Goal: Task Accomplishment & Management: Manage account settings

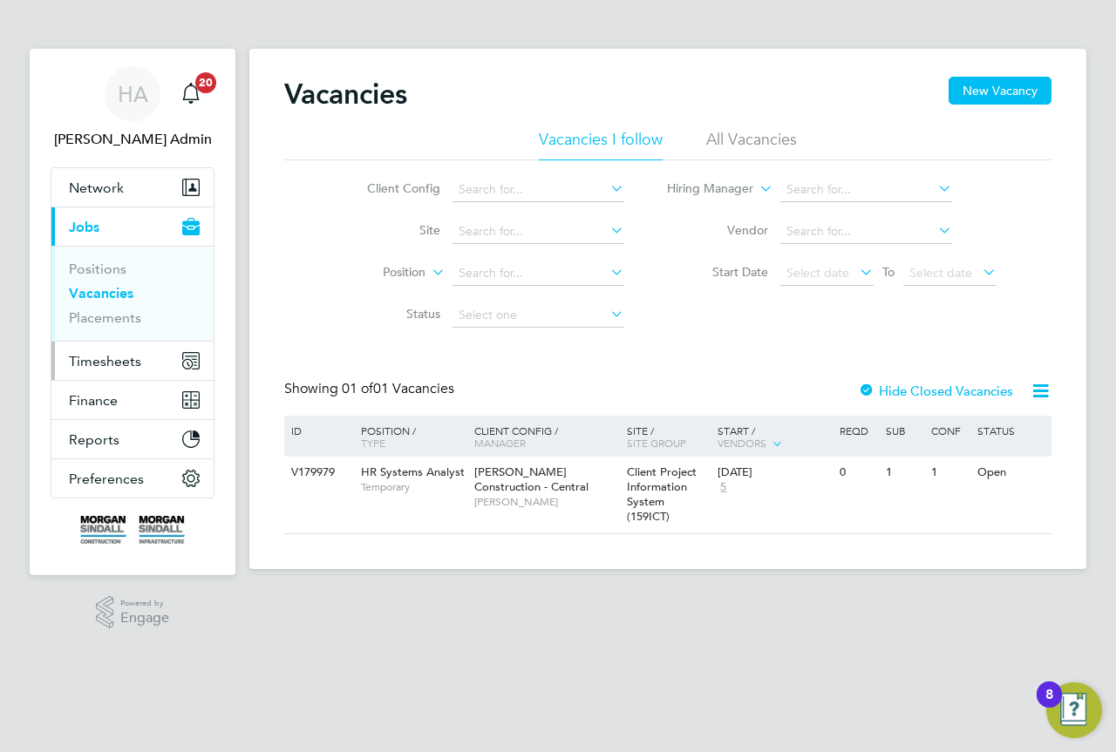
click at [110, 362] on span "Timesheets" at bounding box center [105, 361] width 72 height 17
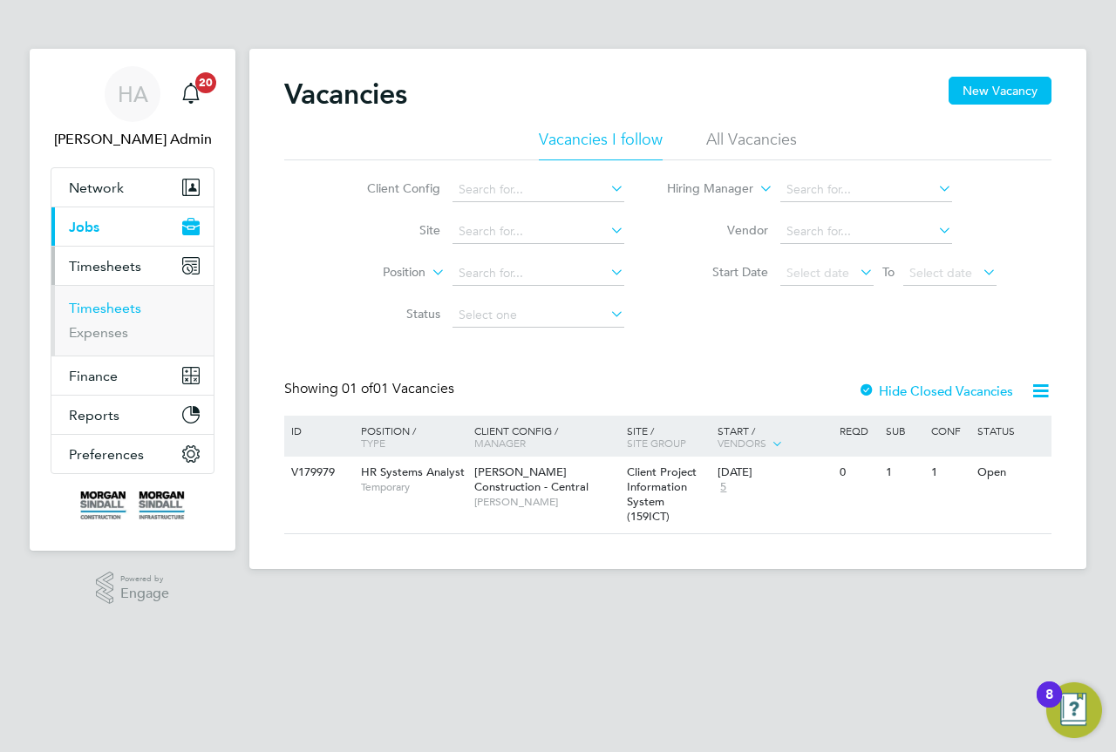
drag, startPoint x: 112, startPoint y: 311, endPoint x: 134, endPoint y: 304, distance: 22.9
click at [112, 310] on link "Timesheets" at bounding box center [105, 308] width 72 height 17
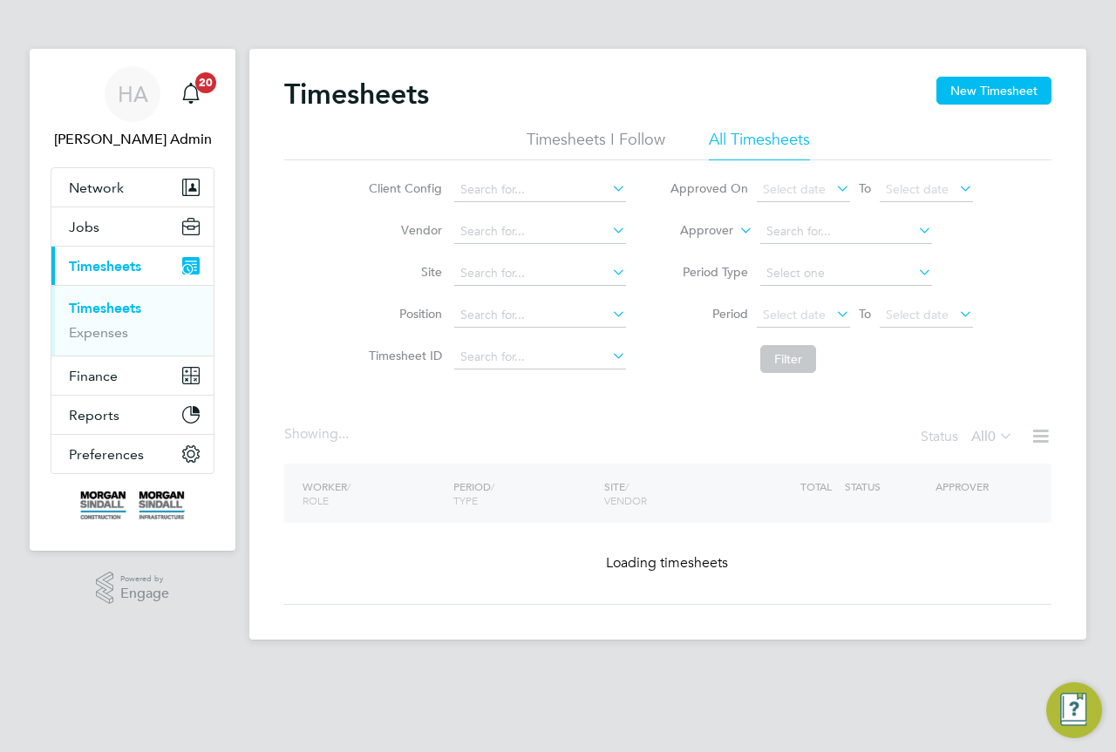
click at [736, 225] on icon at bounding box center [736, 226] width 0 height 16
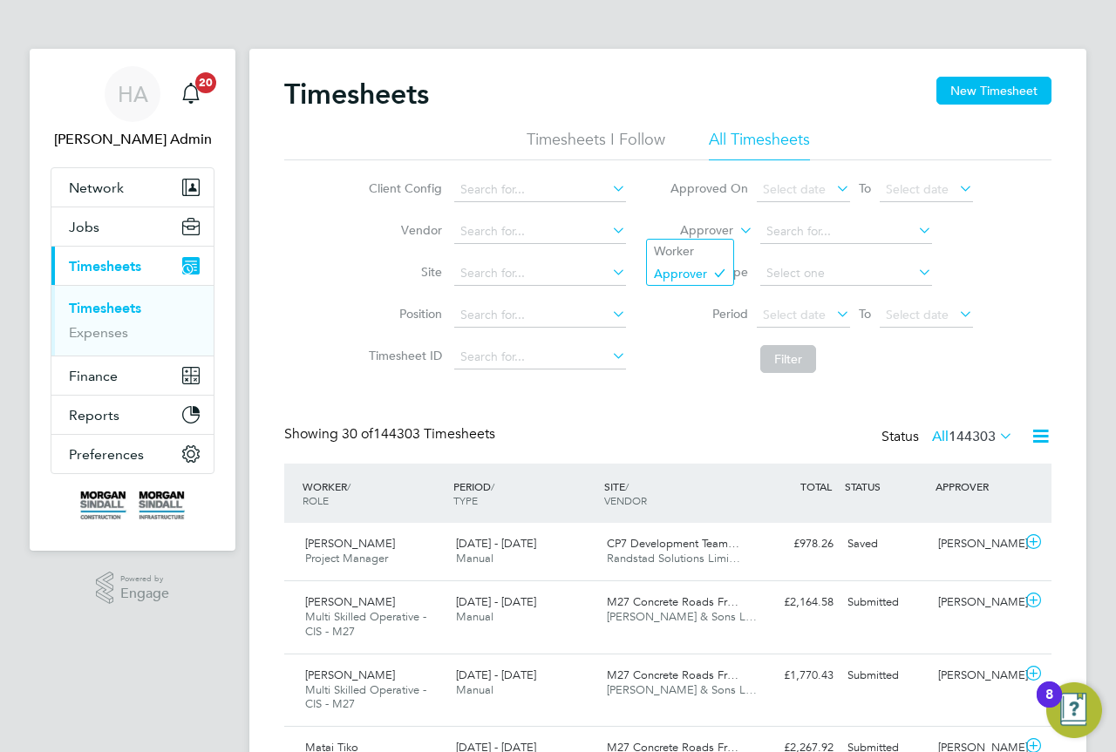
click at [725, 248] on li "Worker" at bounding box center [690, 251] width 86 height 23
click at [804, 227] on input at bounding box center [846, 232] width 172 height 24
paste input "philip Dohety"
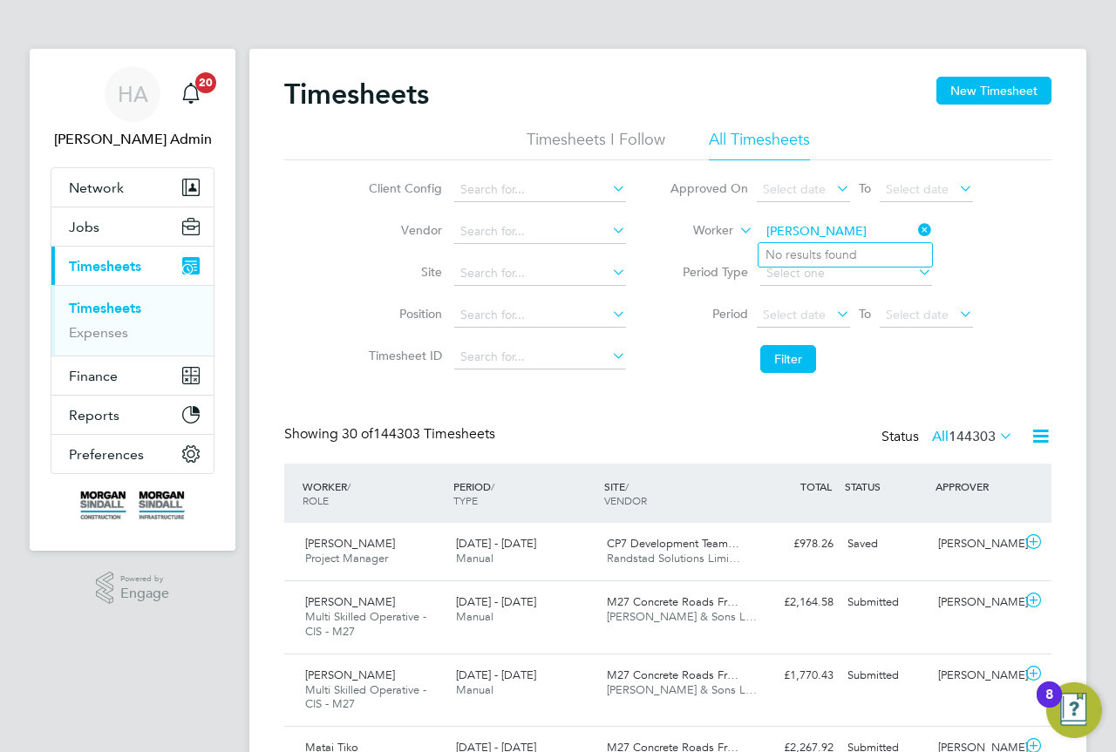
drag, startPoint x: 739, startPoint y: 222, endPoint x: 636, endPoint y: 222, distance: 103.7
click at [636, 222] on div "Client Config Vendor Site Position Timesheet ID Approved On Select date To Sele…" at bounding box center [667, 270] width 767 height 221
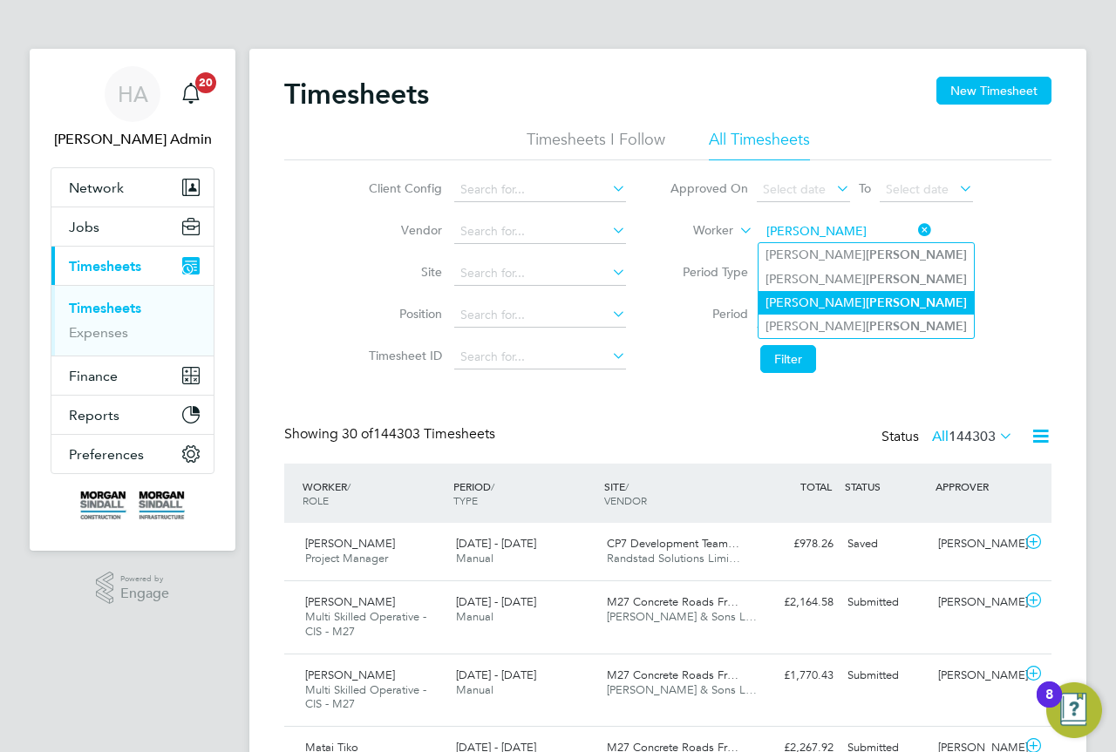
click at [855, 294] on li "Philip Doherty" at bounding box center [865, 303] width 215 height 24
type input "[PERSON_NAME]"
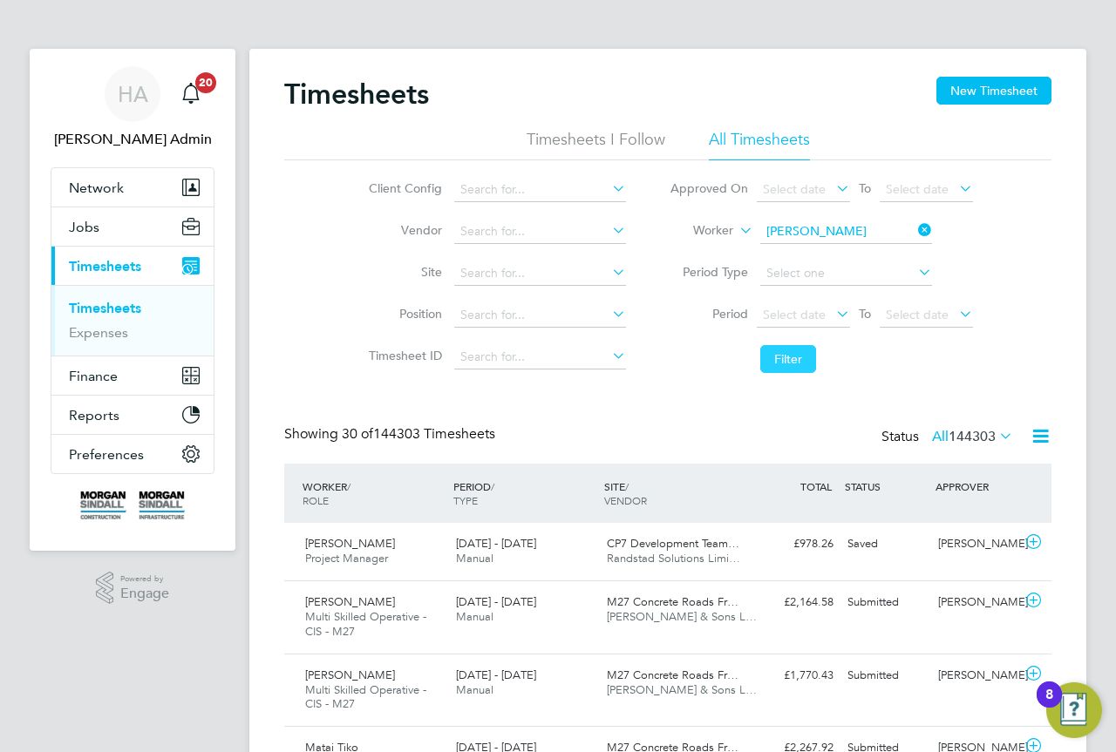
click at [765, 357] on button "Filter" at bounding box center [788, 359] width 56 height 28
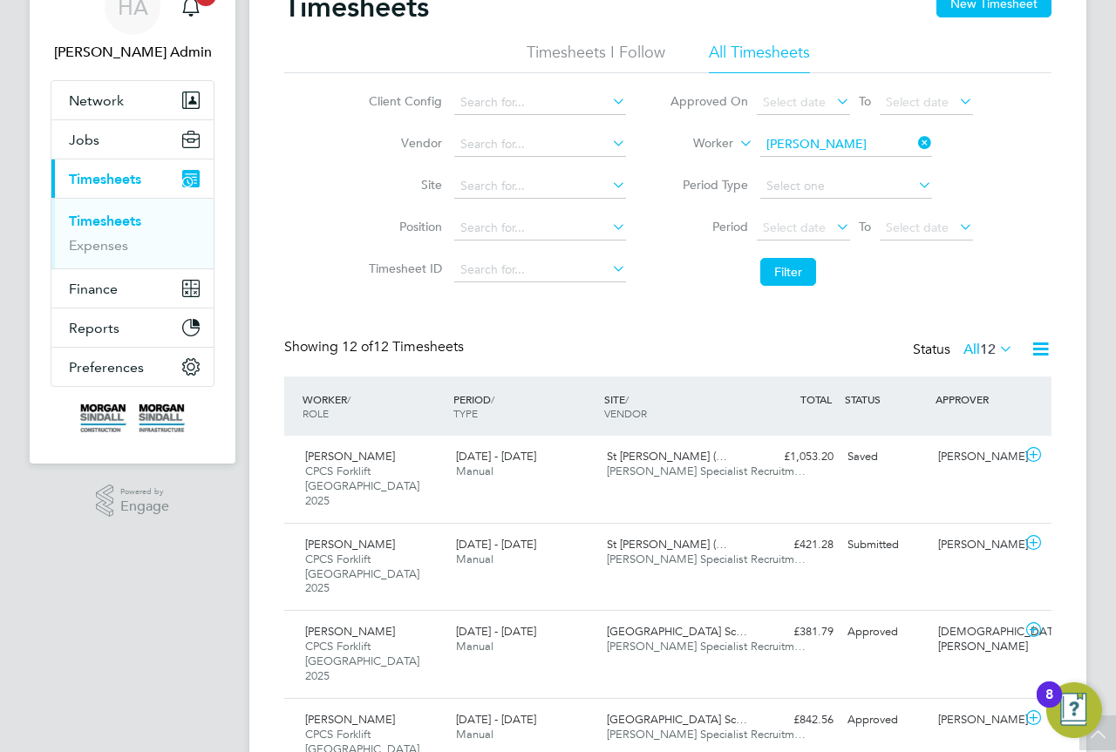
click at [621, 344] on div "Showing 12 of 12 Timesheets Status All 12" at bounding box center [667, 357] width 767 height 38
click at [586, 548] on div "20 - 26 Sep 2025 Manual" at bounding box center [524, 553] width 151 height 44
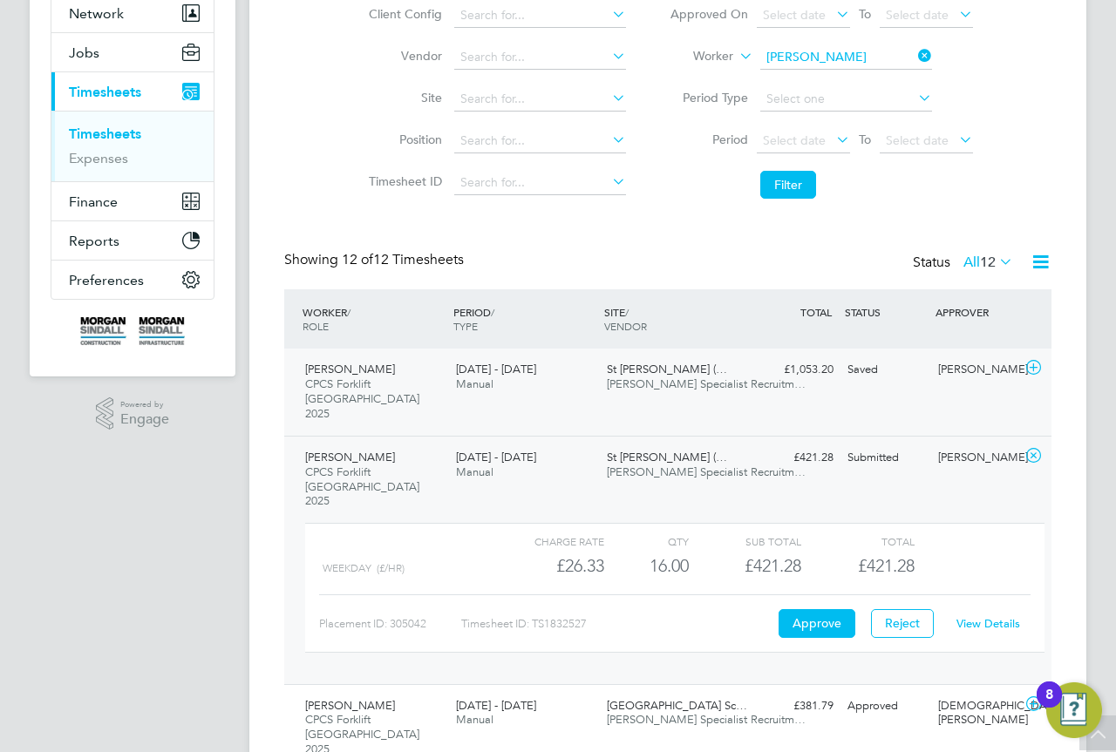
click at [656, 378] on span "Hays Specialist Recruitm…" at bounding box center [706, 384] width 199 height 15
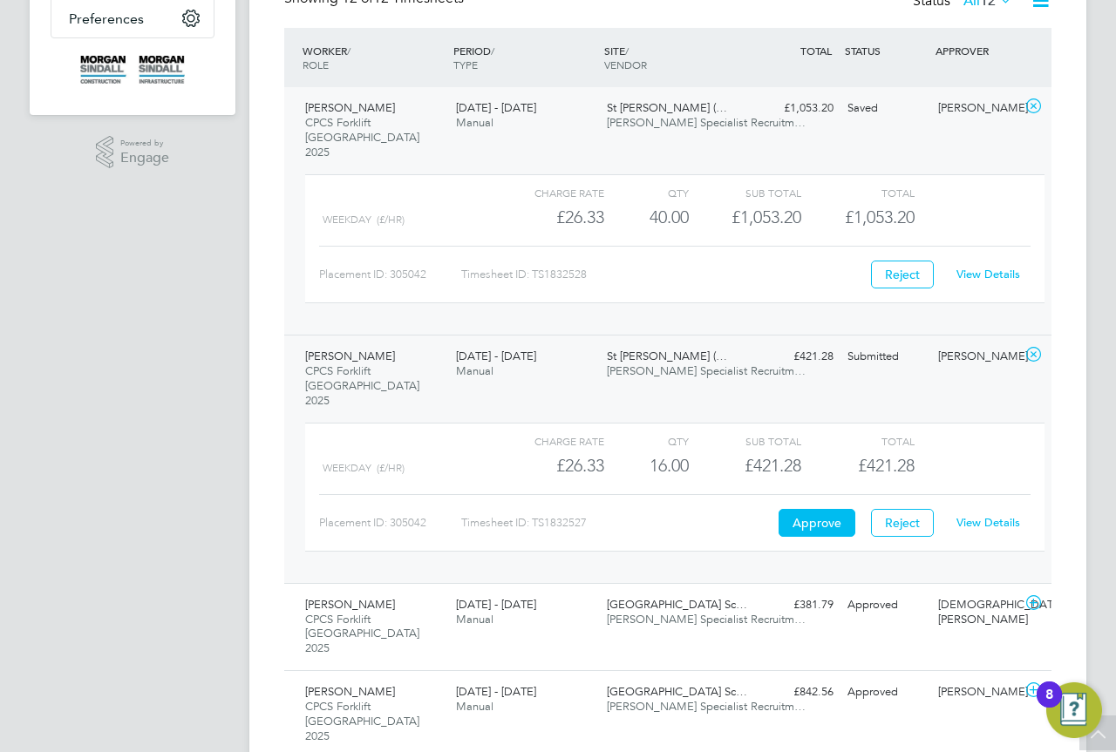
click at [996, 515] on link "View Details" at bounding box center [988, 522] width 64 height 15
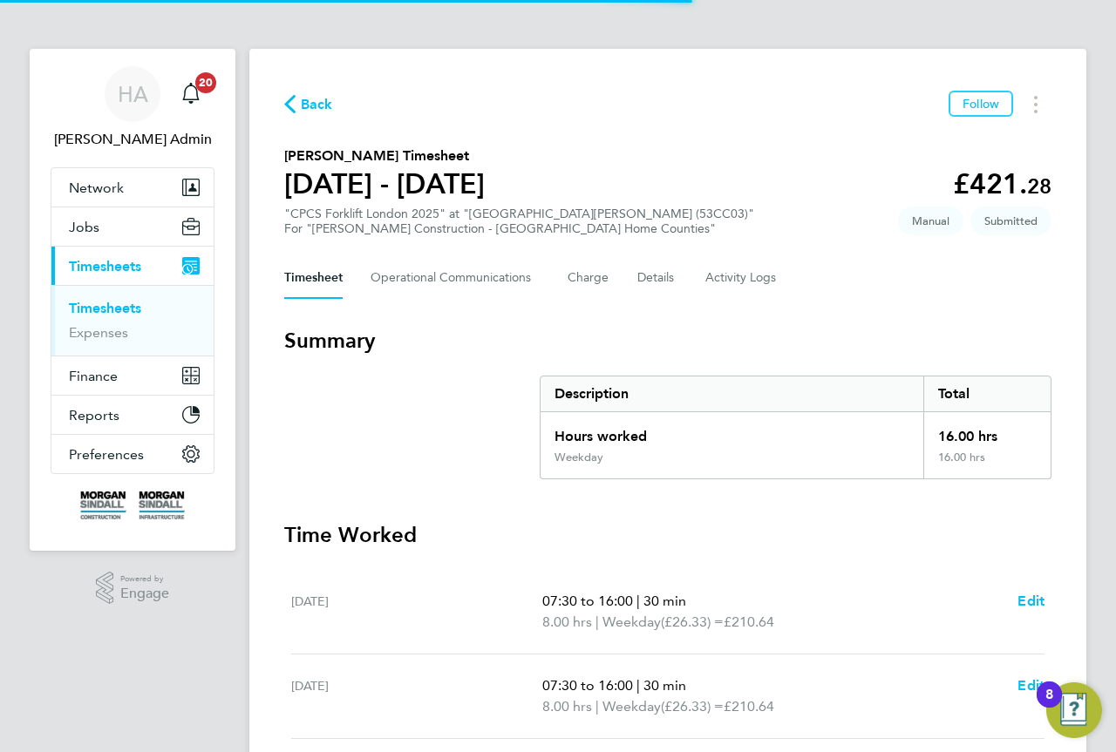
scroll to position [140, 0]
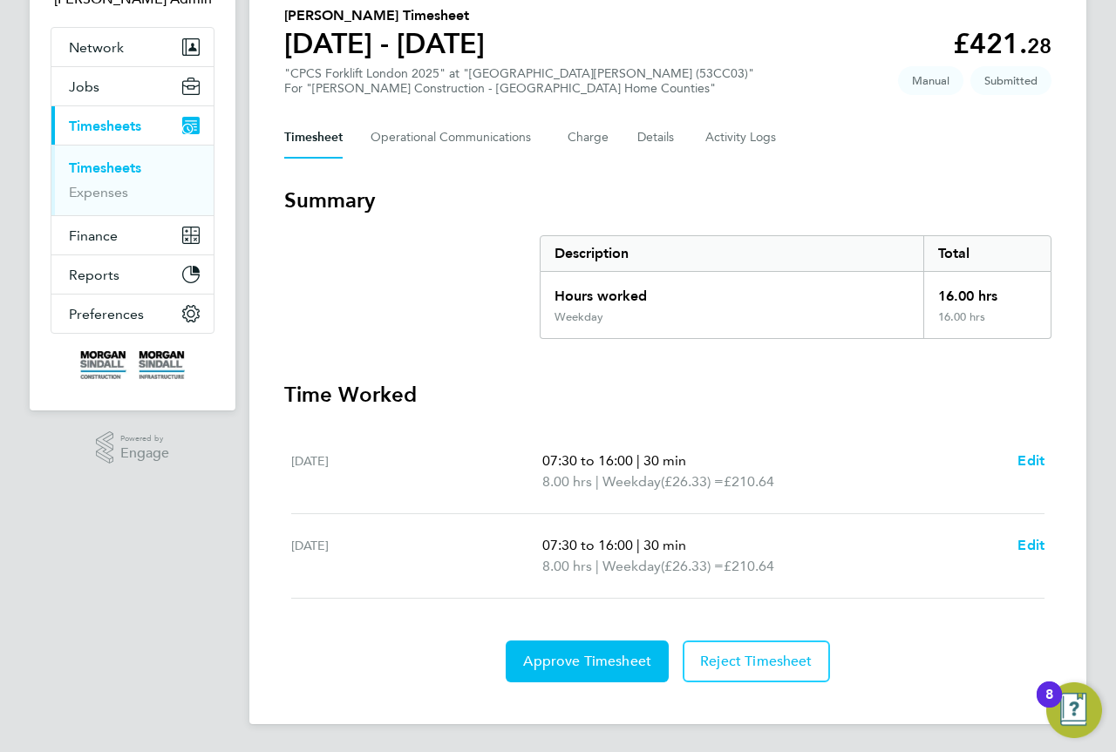
click at [370, 275] on section "Summary Description Total Hours worked 16.00 hrs Weekday 16.00 hrs" at bounding box center [667, 263] width 767 height 153
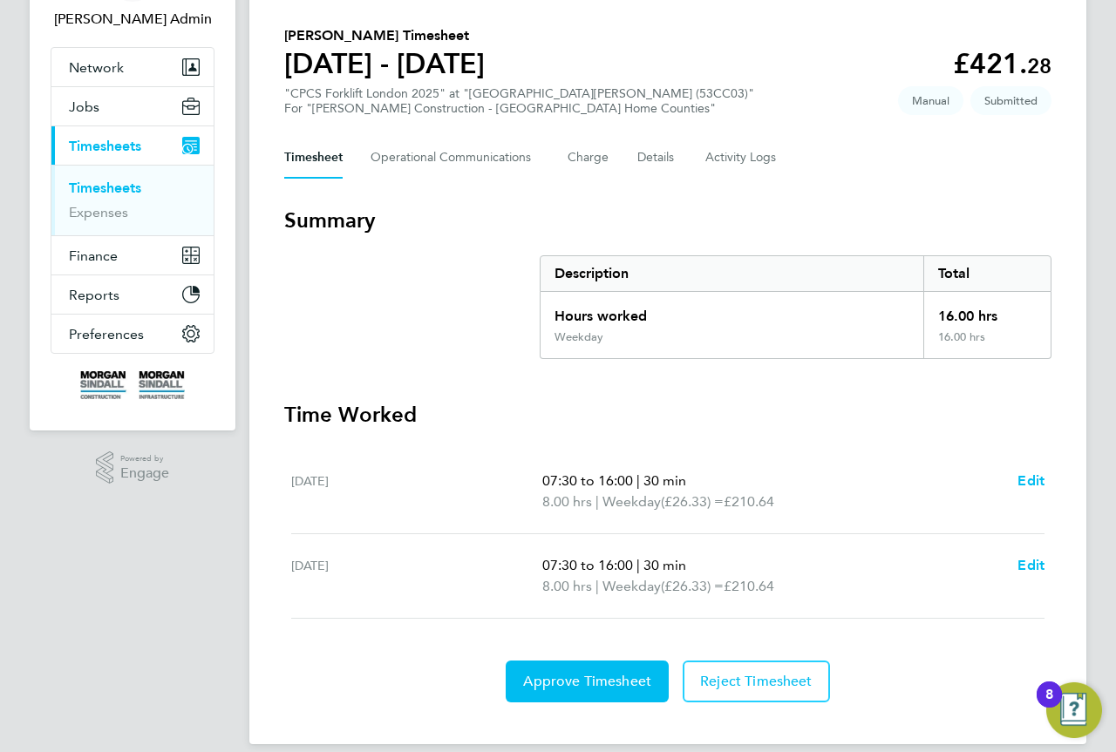
scroll to position [119, 0]
click at [378, 279] on section "Summary Description Total Hours worked 16.00 hrs Weekday 16.00 hrs" at bounding box center [667, 283] width 767 height 153
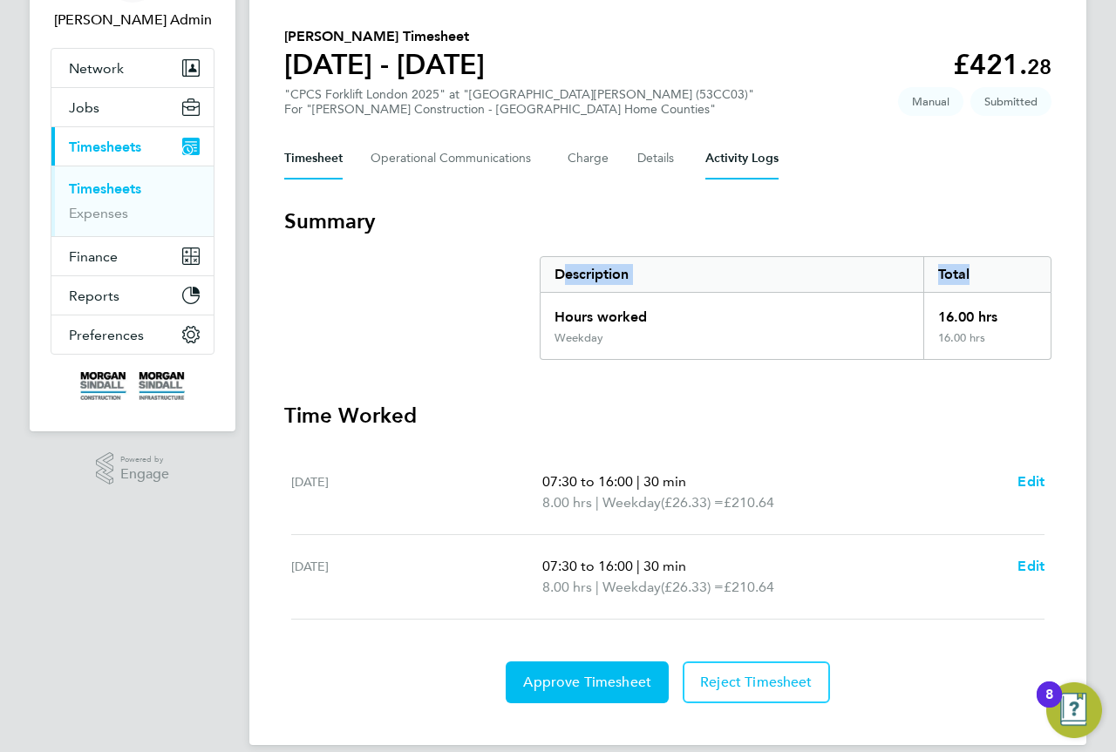
click at [768, 153] on Logs-tab "Activity Logs" at bounding box center [741, 159] width 73 height 42
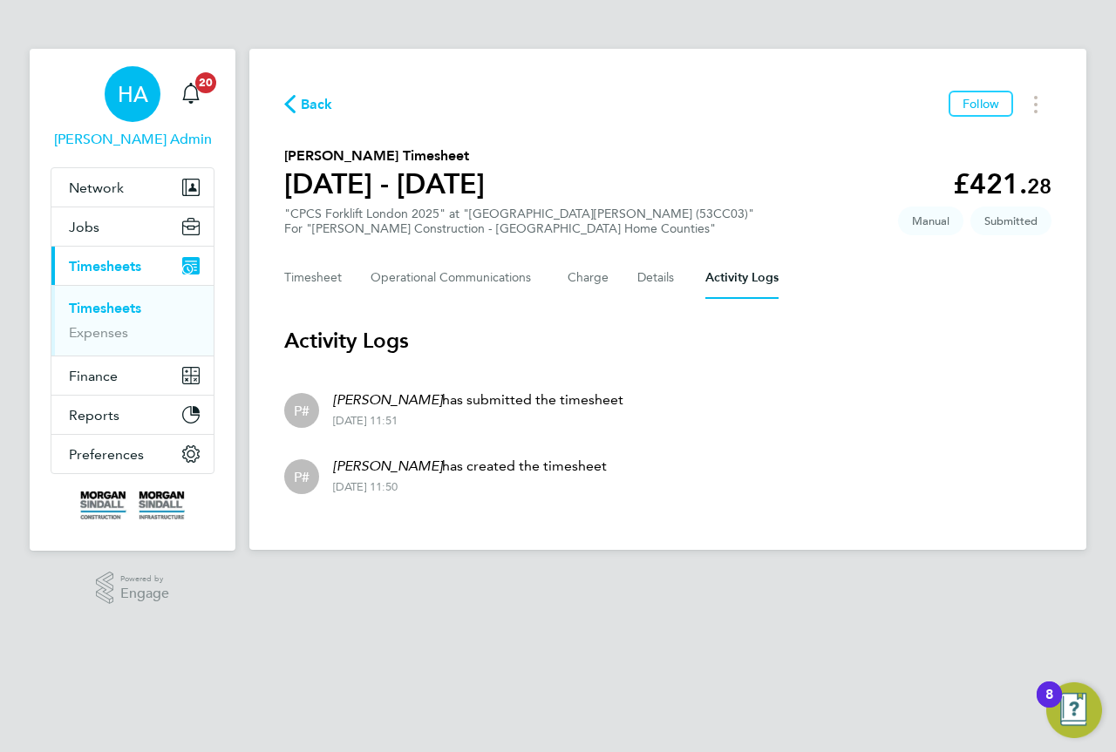
click at [133, 107] on div "HA" at bounding box center [133, 94] width 56 height 56
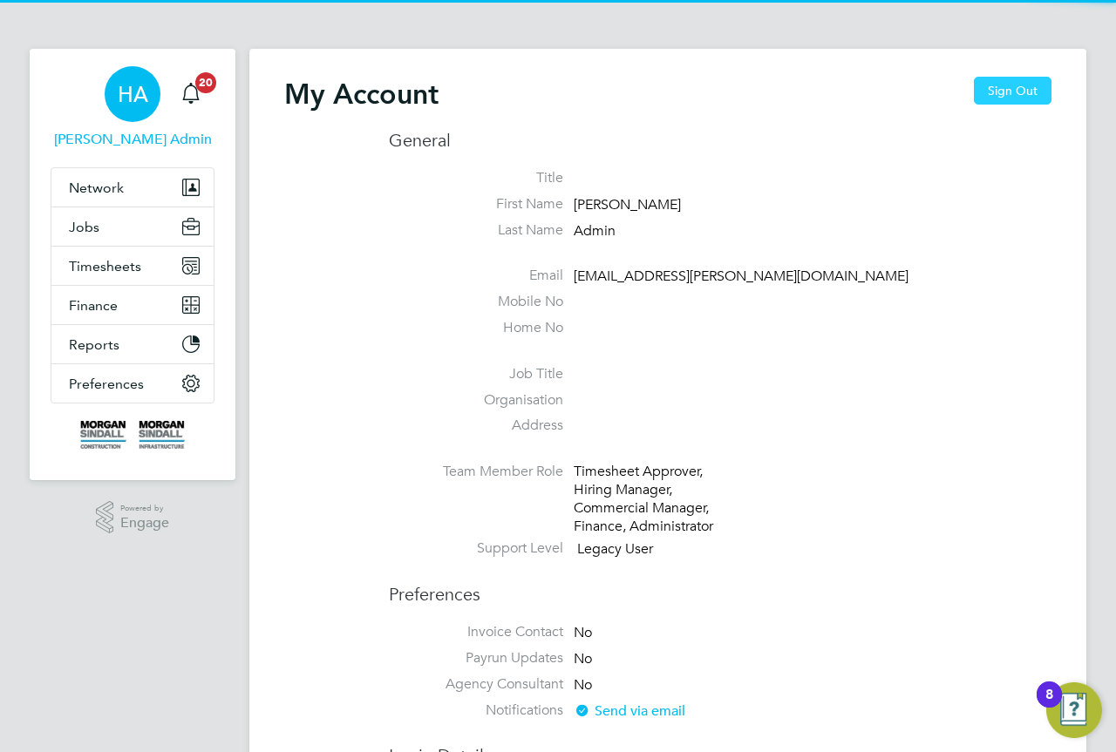
click at [1004, 94] on button "Sign Out" at bounding box center [1013, 91] width 78 height 28
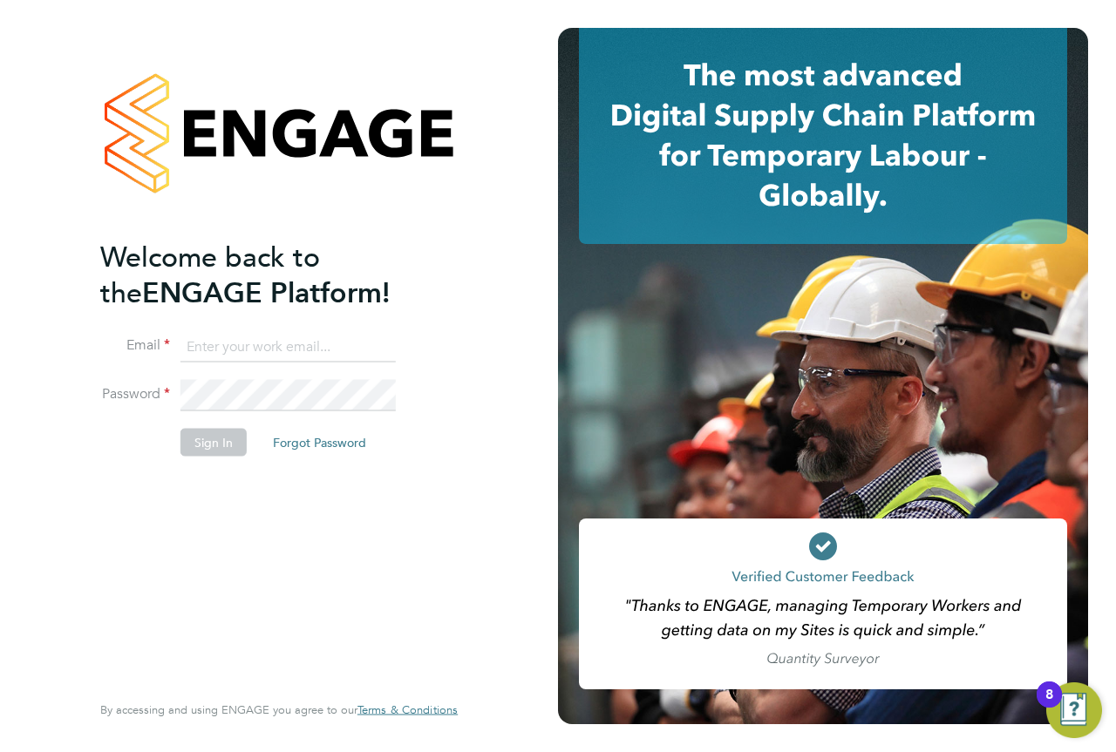
click at [281, 345] on input at bounding box center [287, 346] width 215 height 31
type input "vendorkeyaccounts2@hays.com"
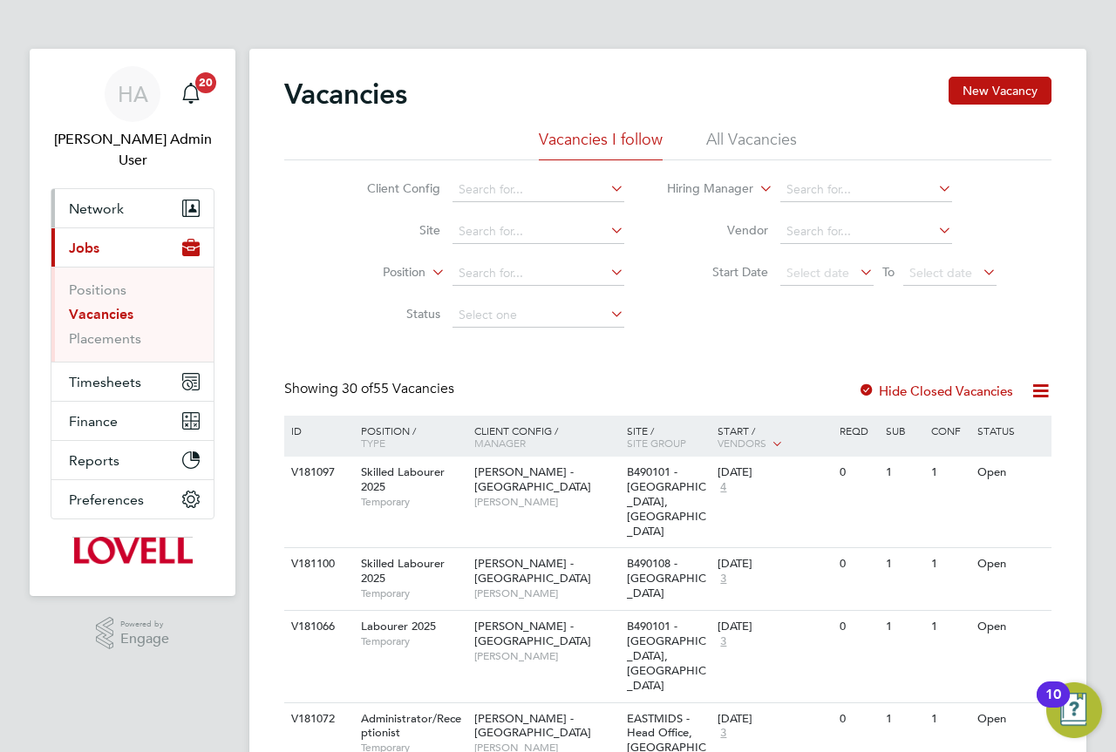
click at [123, 189] on button "Network" at bounding box center [132, 208] width 162 height 38
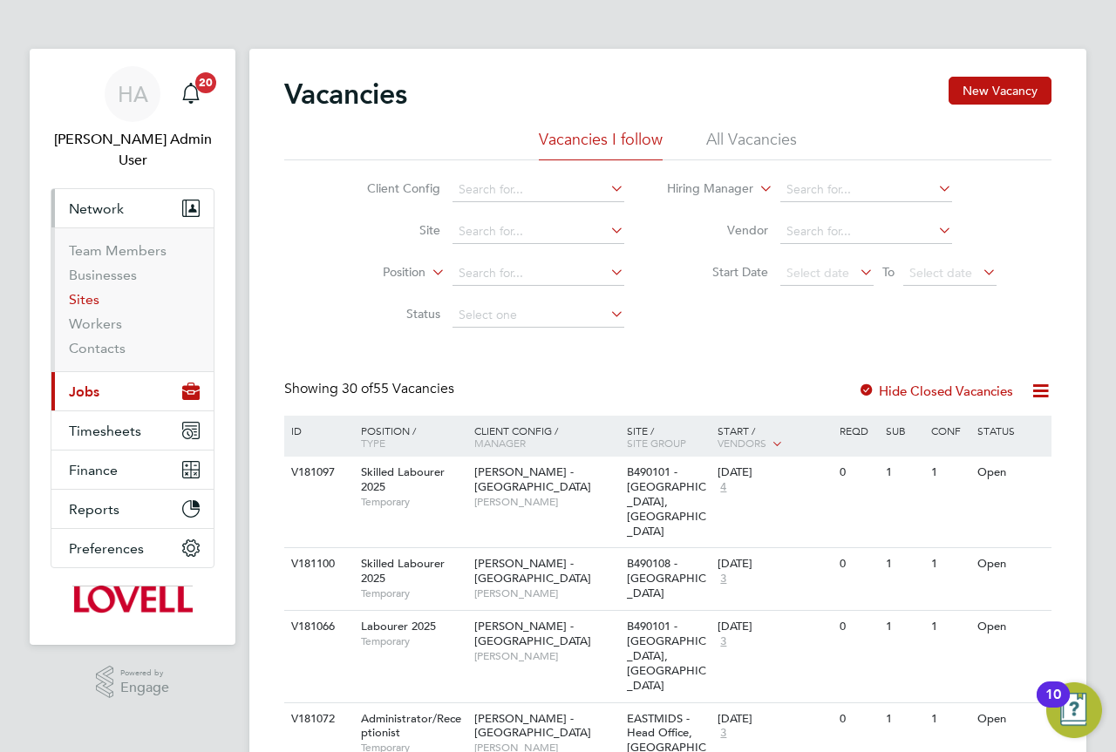
click at [87, 291] on link "Sites" at bounding box center [84, 299] width 31 height 17
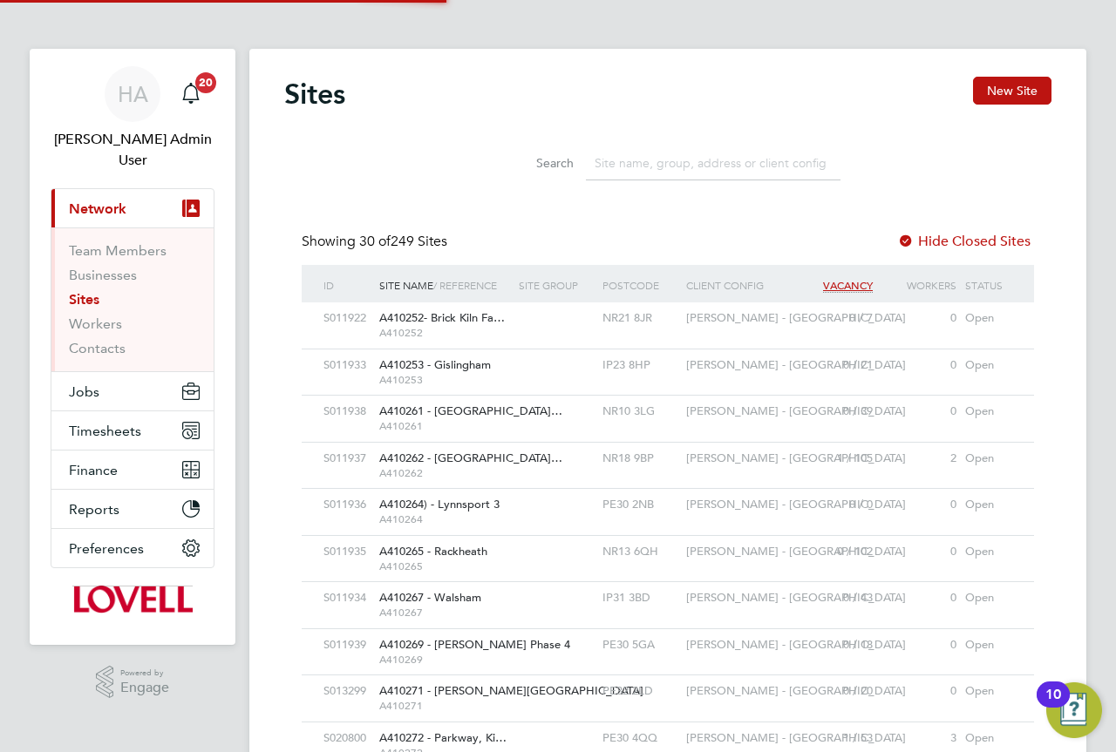
click at [653, 163] on input at bounding box center [713, 163] width 255 height 34
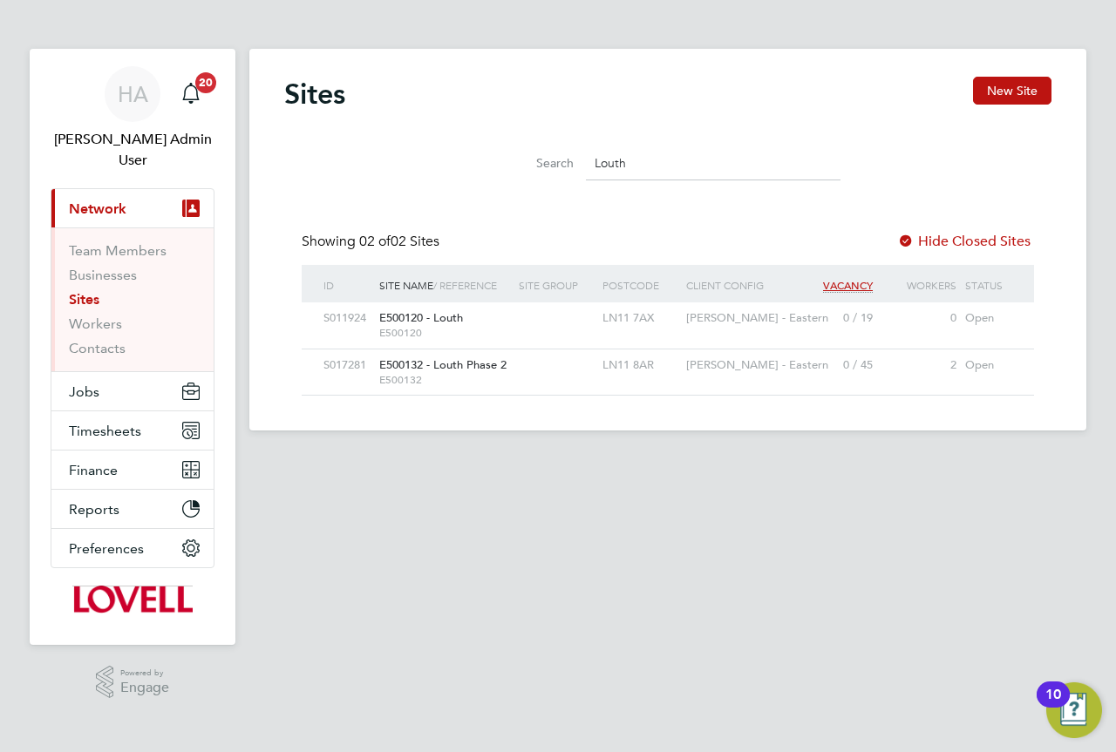
type input "Louth"
click at [514, 372] on div at bounding box center [556, 366] width 84 height 32
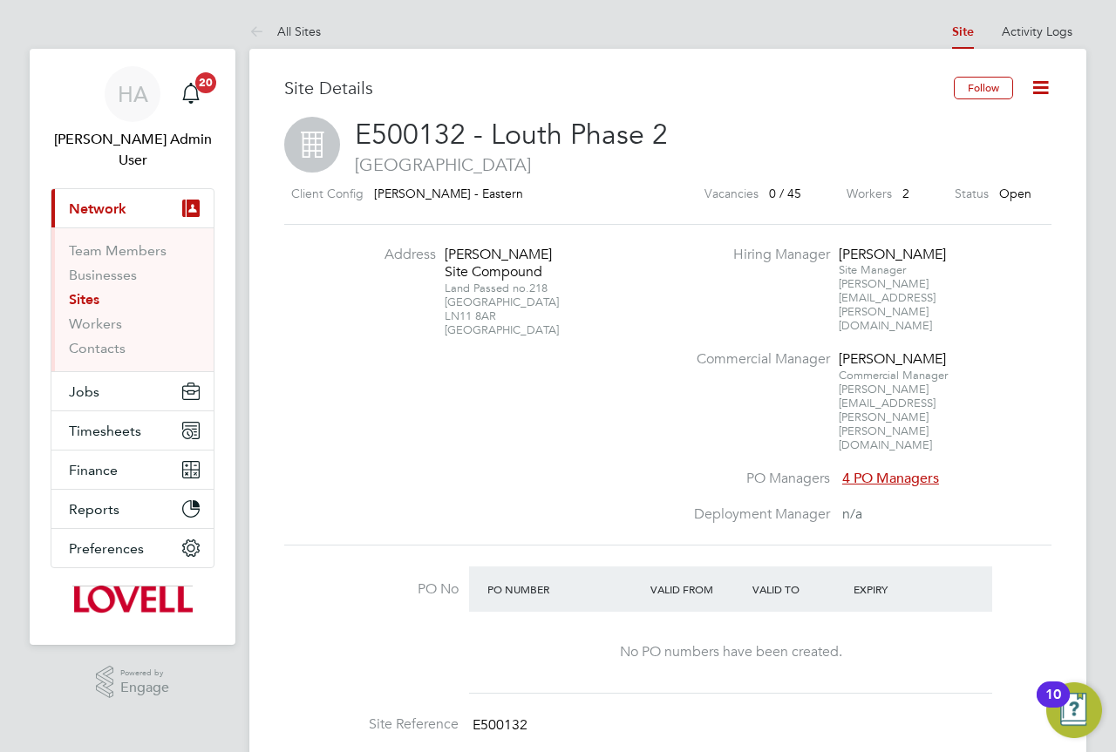
drag, startPoint x: 499, startPoint y: 316, endPoint x: 444, endPoint y: 255, distance: 82.1
click at [445, 255] on div "Lovell Site Compound Land Passed no.218 Monks Dyke Road LN11 8AR United Kingdom" at bounding box center [499, 292] width 109 height 92
copy div "Lovell Site Compound Land Passed no.218 Monks Dyke Road LN11 8AR"
click at [145, 94] on span "HA" at bounding box center [133, 94] width 31 height 23
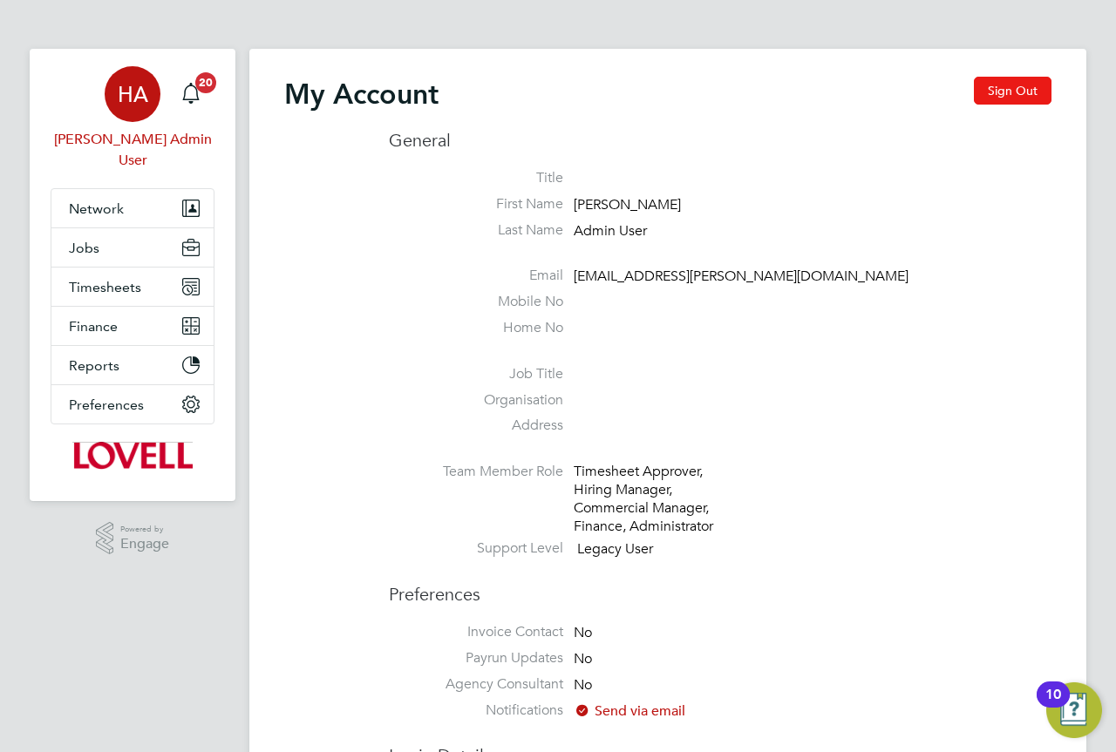
click at [997, 95] on button "Sign Out" at bounding box center [1013, 91] width 78 height 28
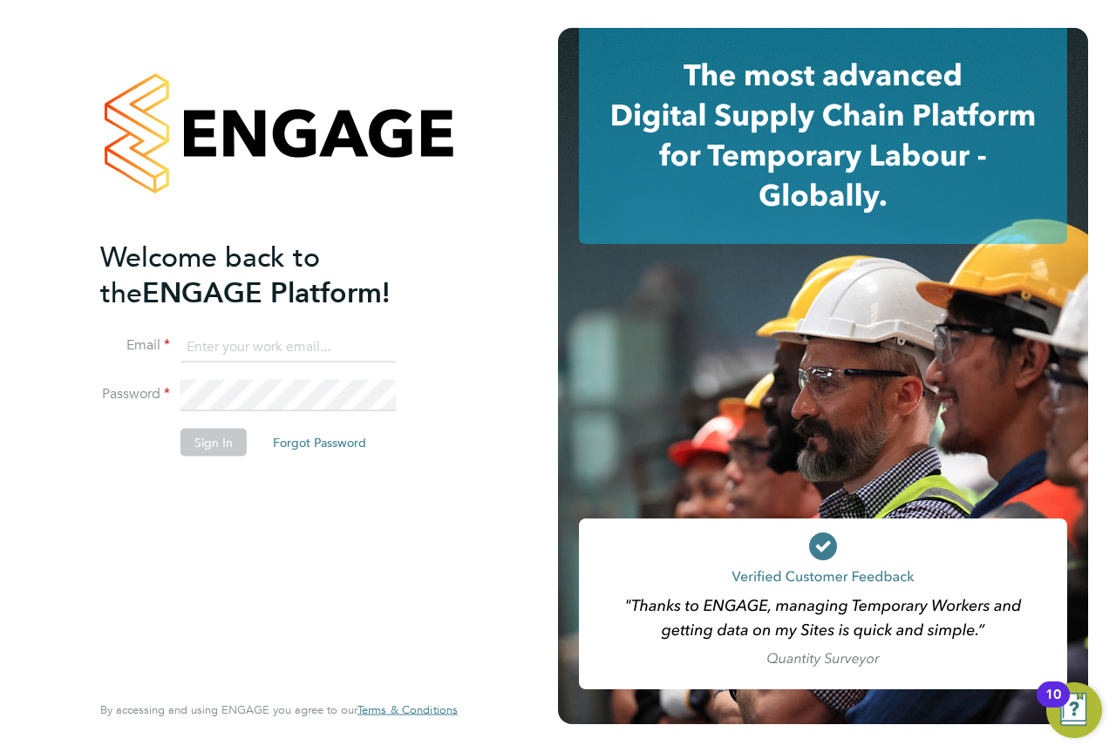
click at [278, 337] on input at bounding box center [287, 346] width 215 height 31
type input "[EMAIL_ADDRESS][PERSON_NAME][DOMAIN_NAME]"
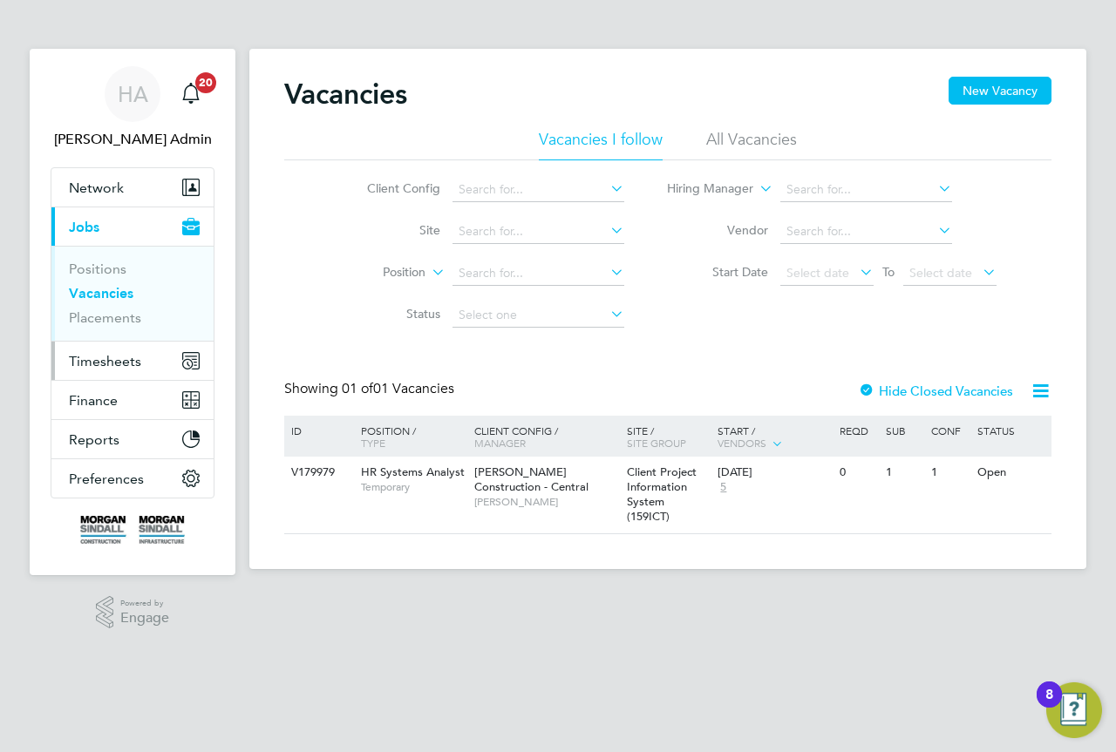
click at [111, 351] on button "Timesheets" at bounding box center [132, 361] width 162 height 38
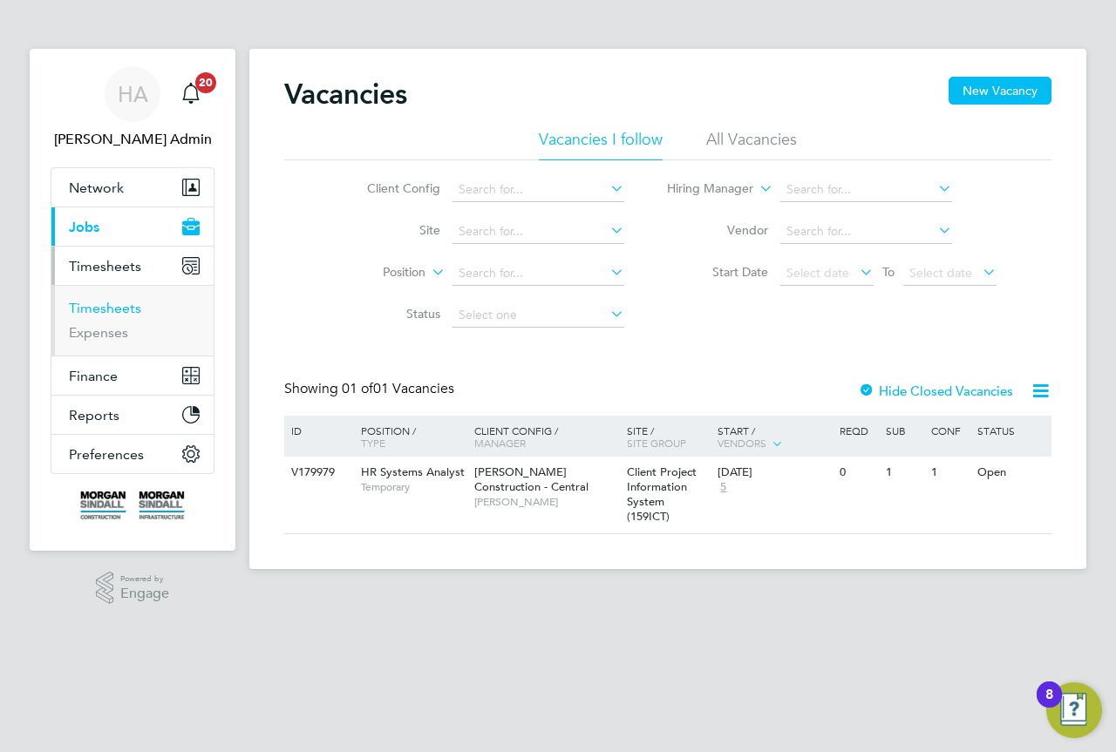
click at [118, 310] on link "Timesheets" at bounding box center [105, 308] width 72 height 17
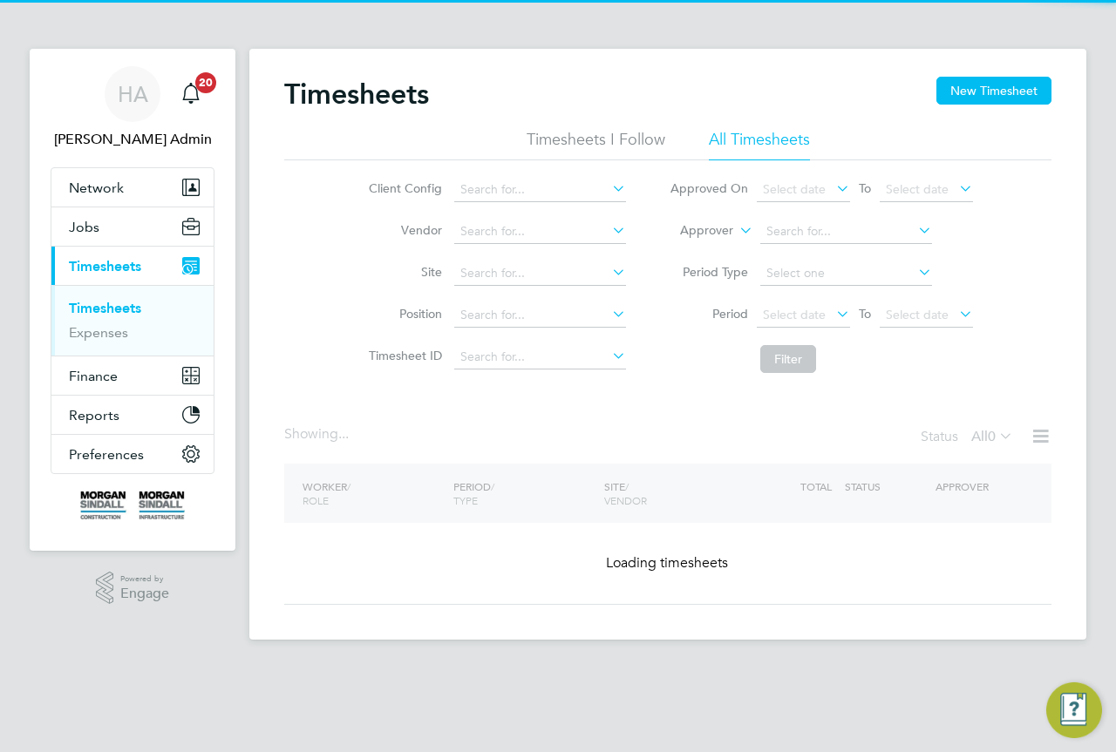
click at [736, 234] on icon at bounding box center [736, 226] width 0 height 16
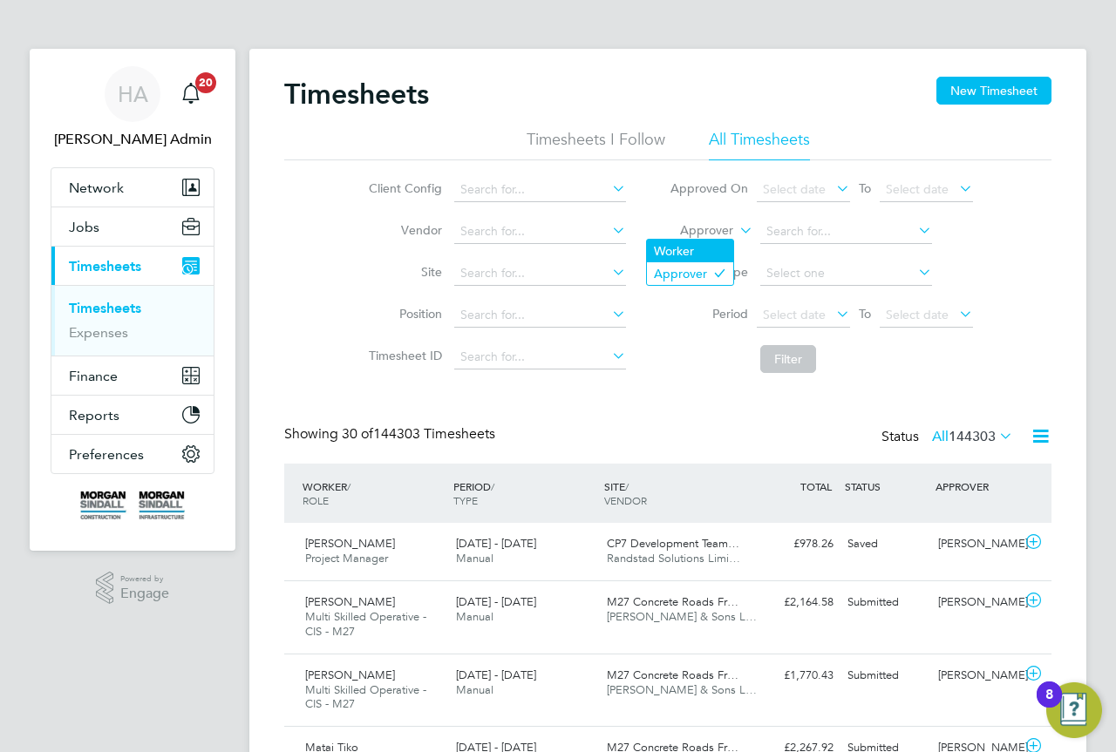
click at [717, 247] on li "Worker" at bounding box center [690, 251] width 86 height 23
click at [808, 232] on input at bounding box center [846, 232] width 172 height 24
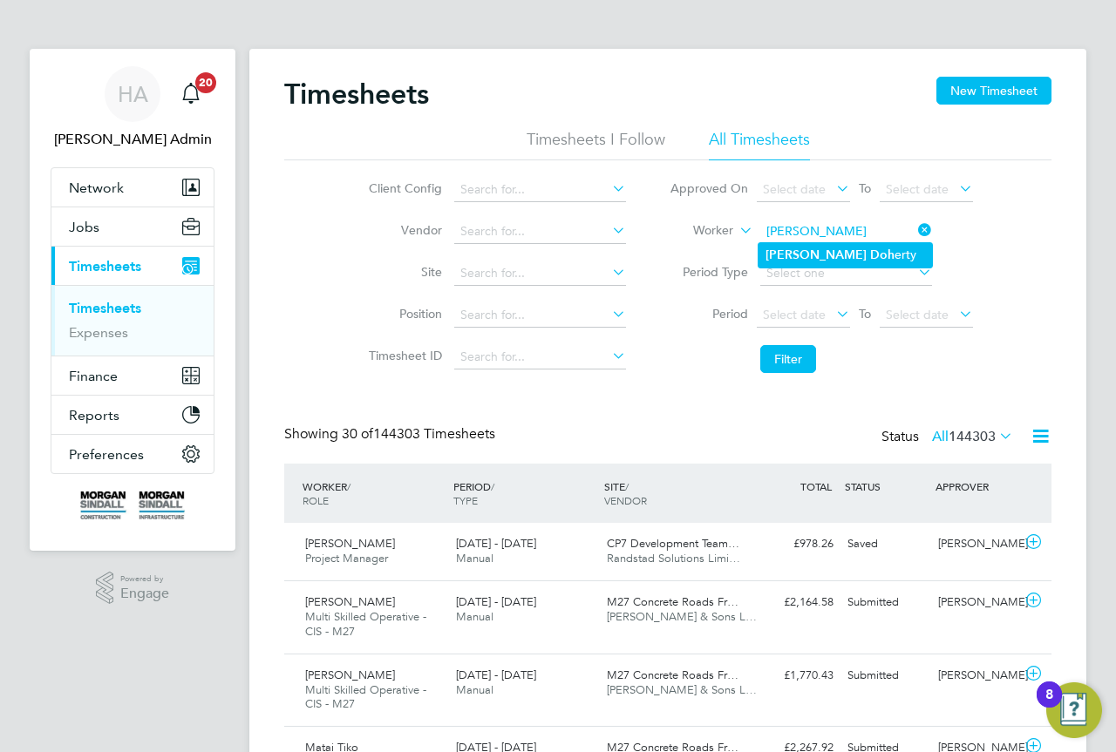
type input "Philip Doherty"
click at [786, 381] on li "Filter" at bounding box center [821, 359] width 347 height 45
click at [798, 369] on button "Filter" at bounding box center [788, 359] width 56 height 28
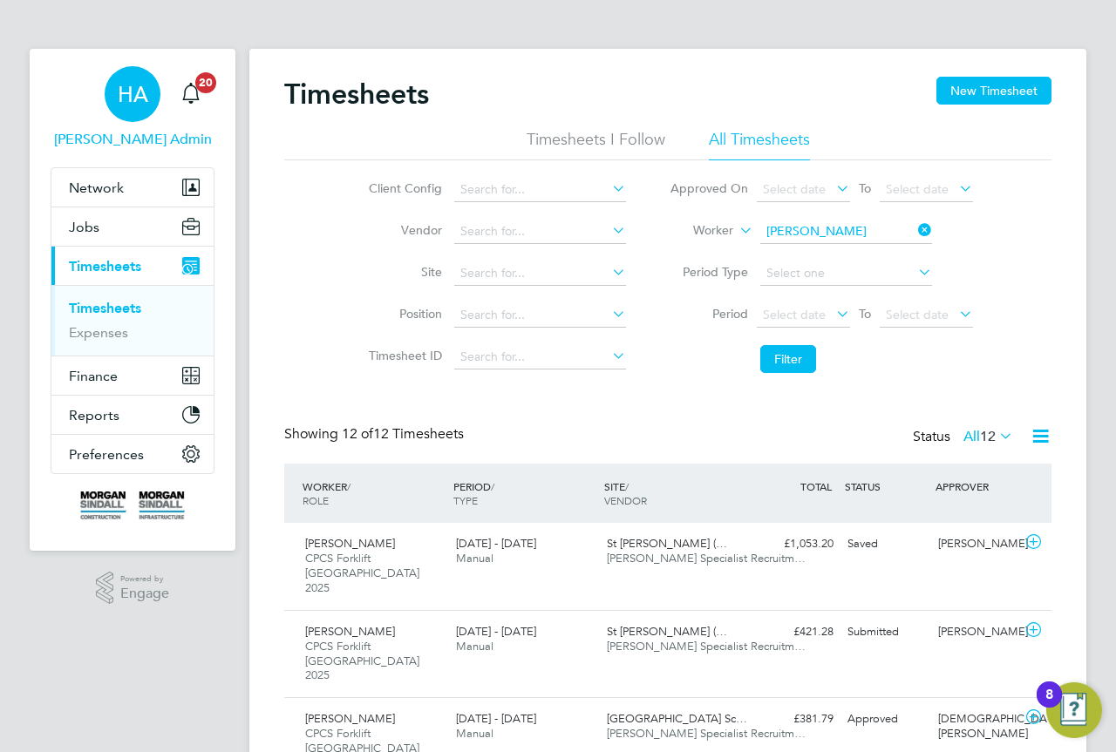
click at [132, 111] on div "HA" at bounding box center [133, 94] width 56 height 56
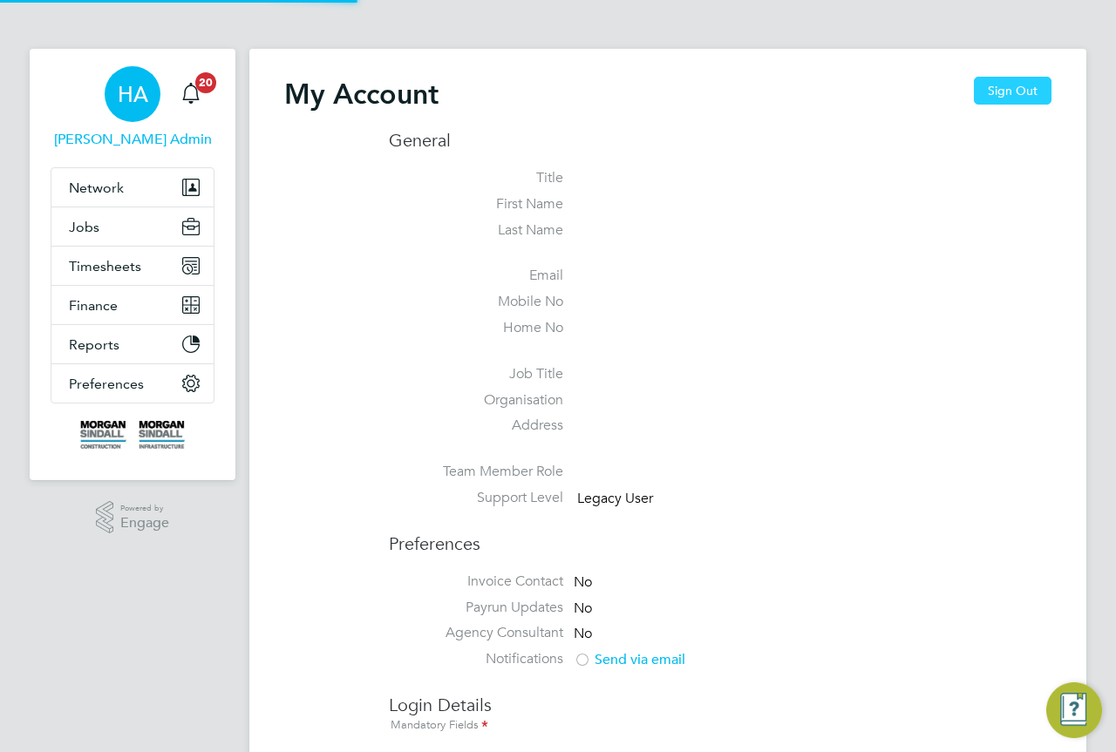
click at [988, 92] on button "Sign Out" at bounding box center [1013, 91] width 78 height 28
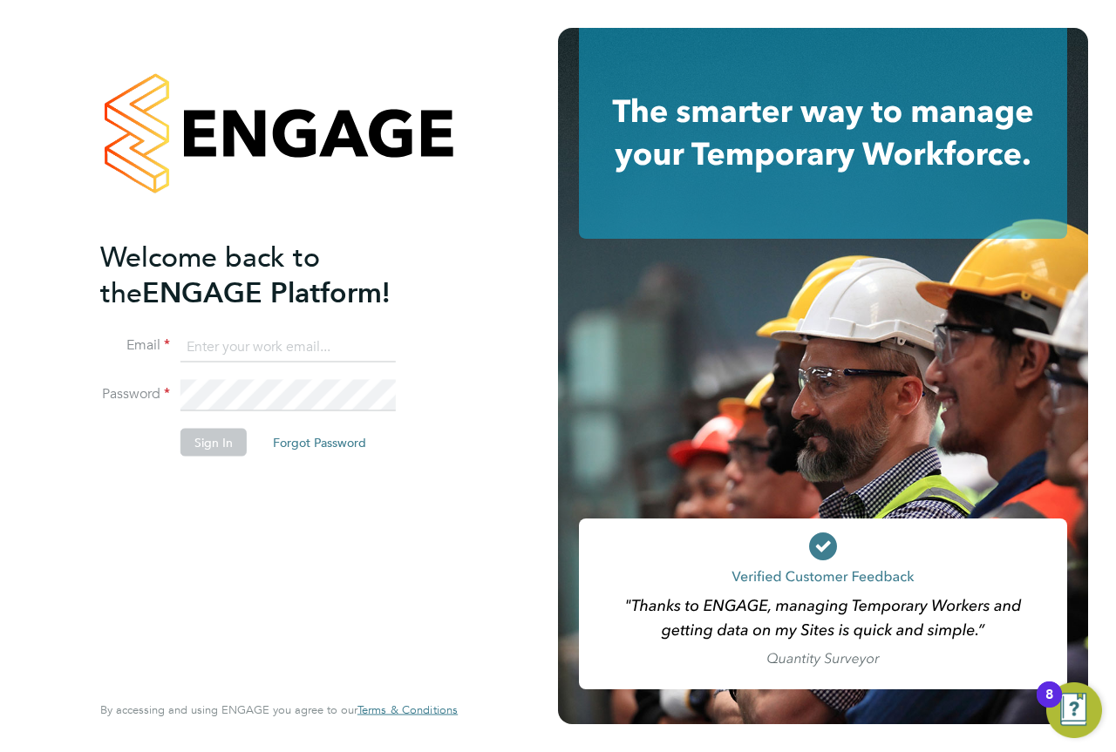
click at [309, 351] on input at bounding box center [287, 346] width 215 height 31
type input "vendorkeyaccounts2@hays.com"
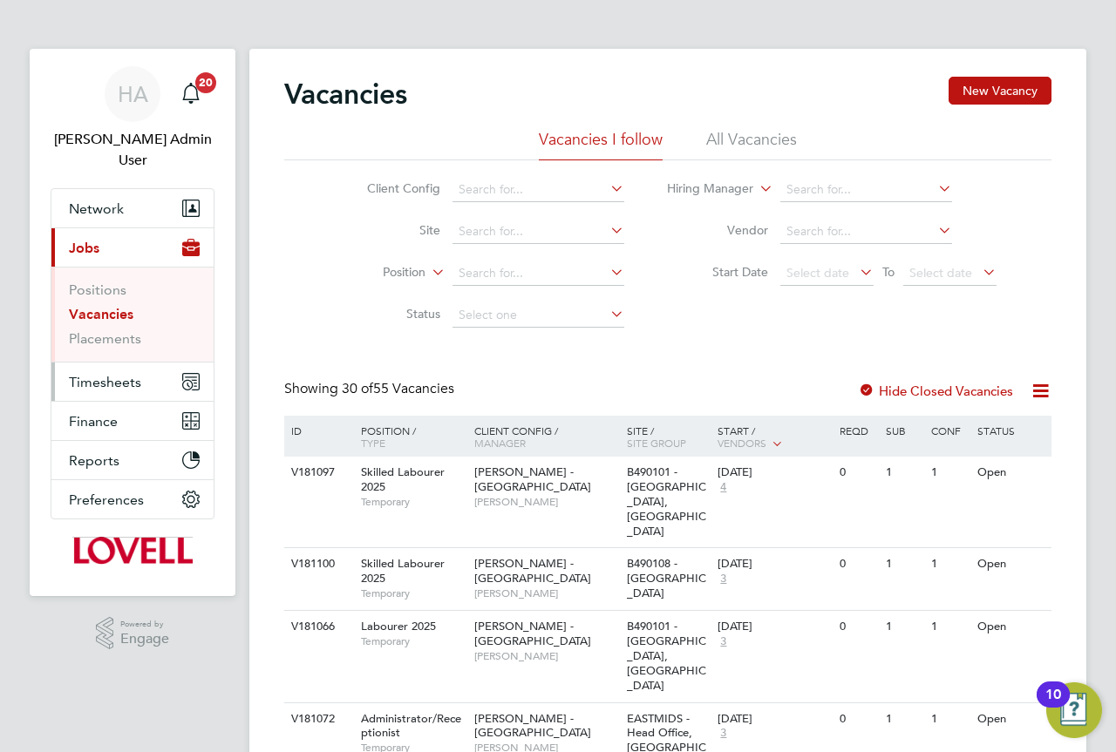
click at [106, 374] on span "Timesheets" at bounding box center [105, 382] width 72 height 17
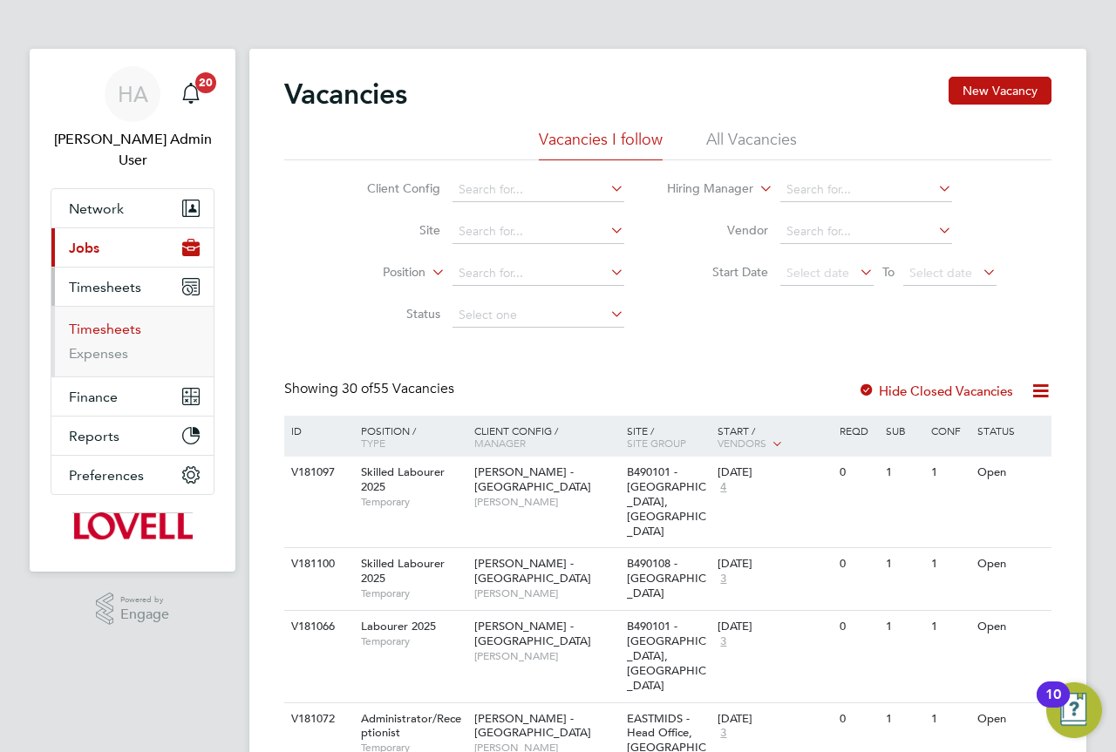
click at [108, 321] on link "Timesheets" at bounding box center [105, 329] width 72 height 17
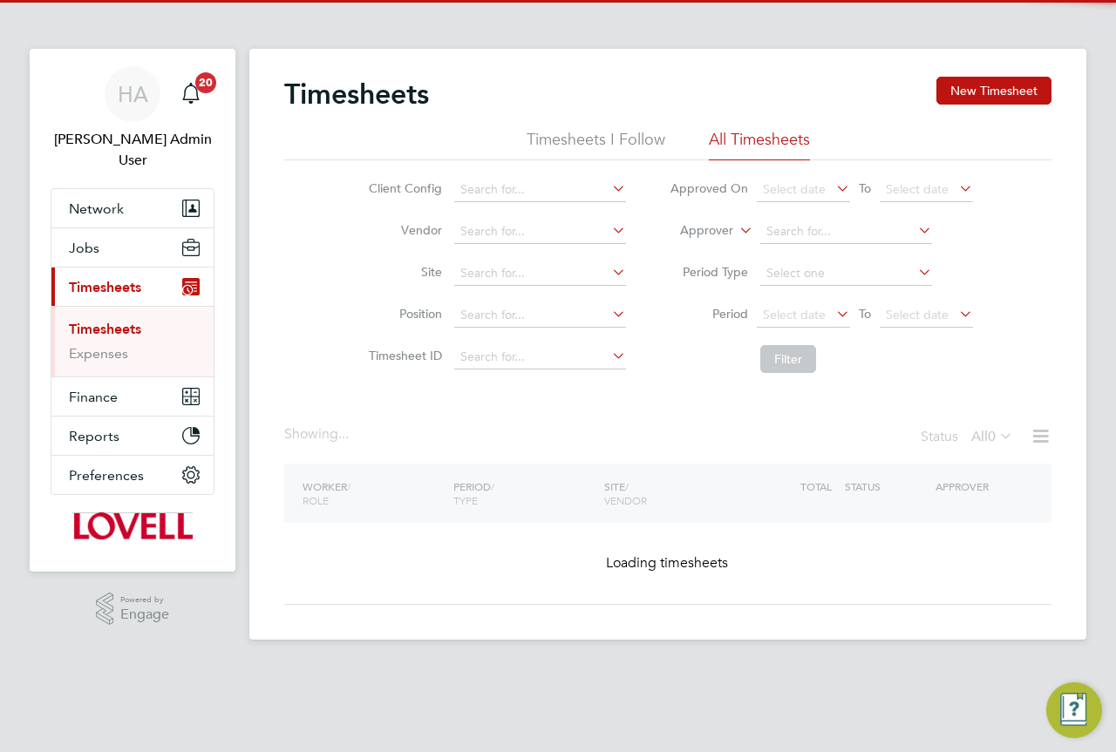
click at [736, 221] on icon at bounding box center [736, 226] width 0 height 16
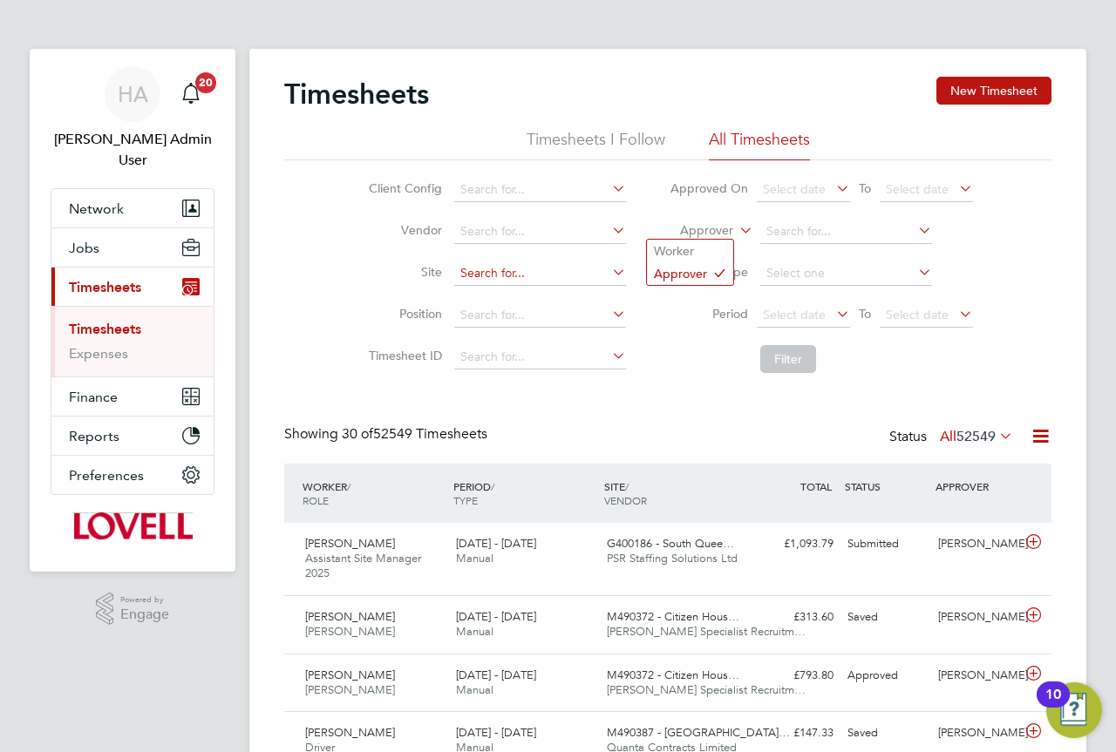
click at [483, 275] on input at bounding box center [540, 274] width 172 height 24
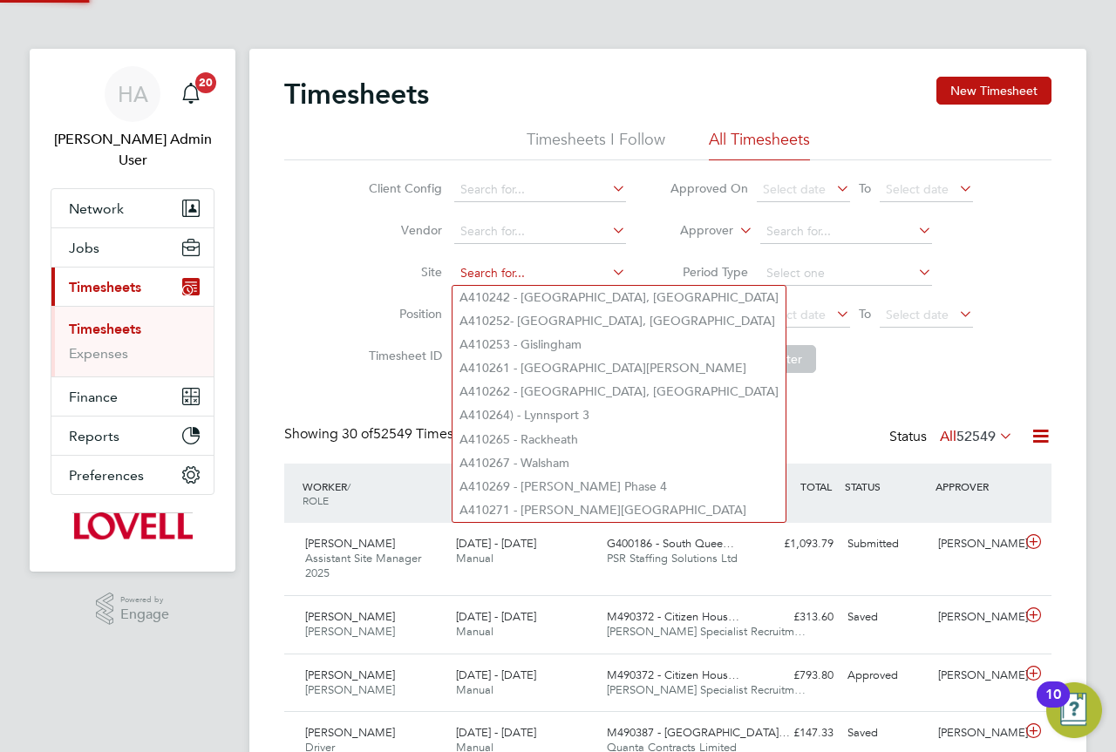
paste input "Hopton"
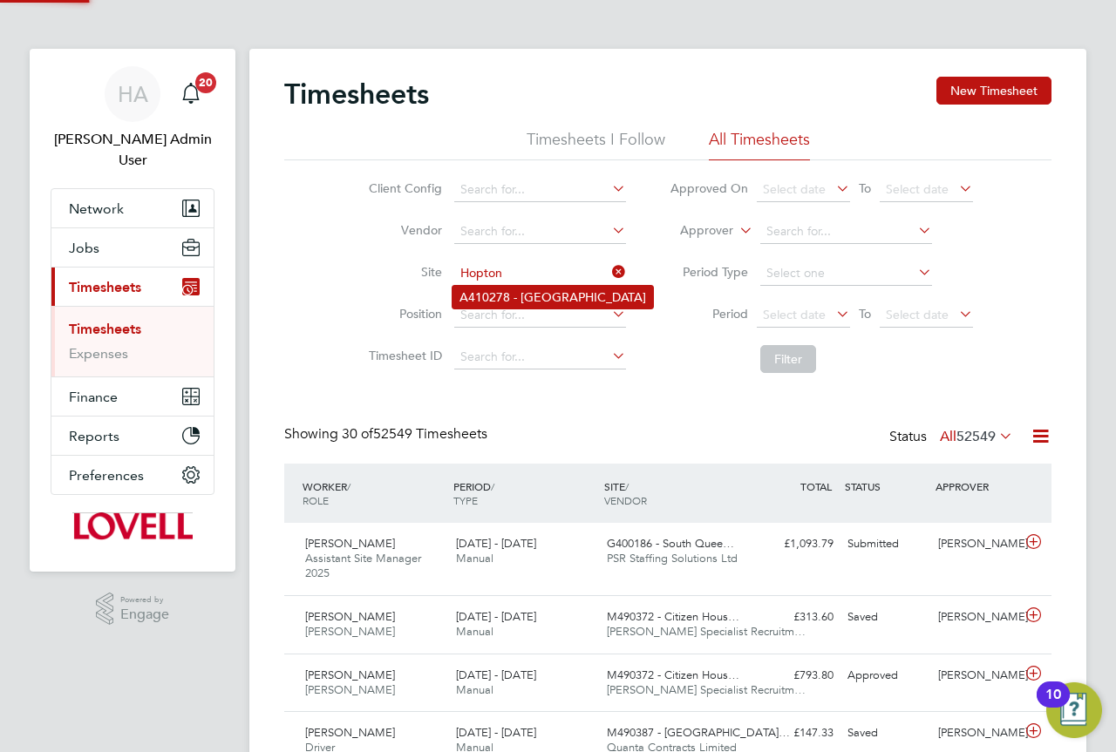
click at [540, 289] on li "A410278 - Lowestoft Road" at bounding box center [552, 297] width 201 height 23
type input "A410278 - Lowestoft Road"
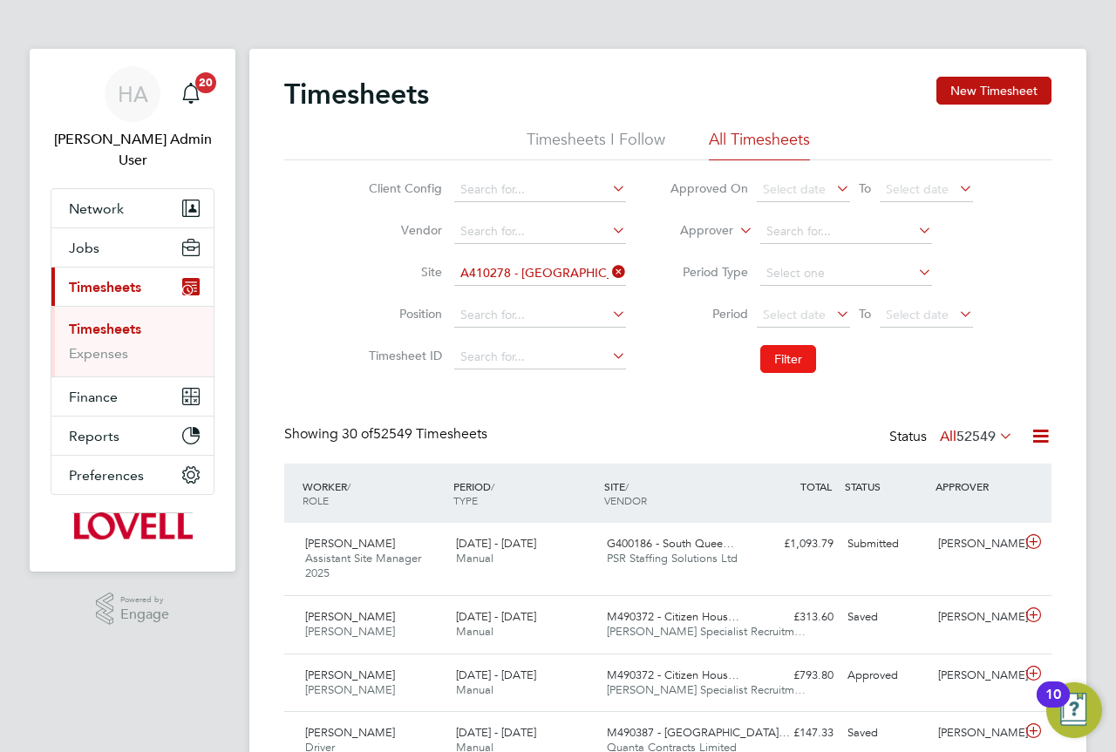
click at [773, 360] on button "Filter" at bounding box center [788, 359] width 56 height 28
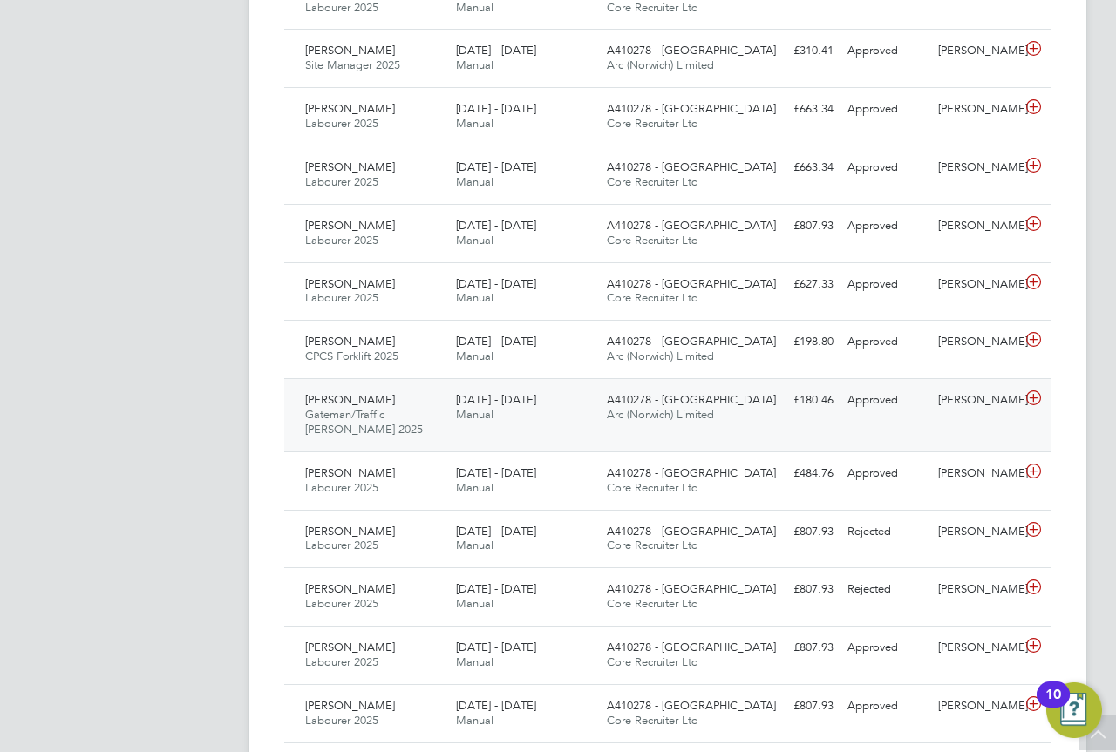
click at [423, 414] on span "Gateman/Traffic Marshall 2025" at bounding box center [364, 422] width 118 height 30
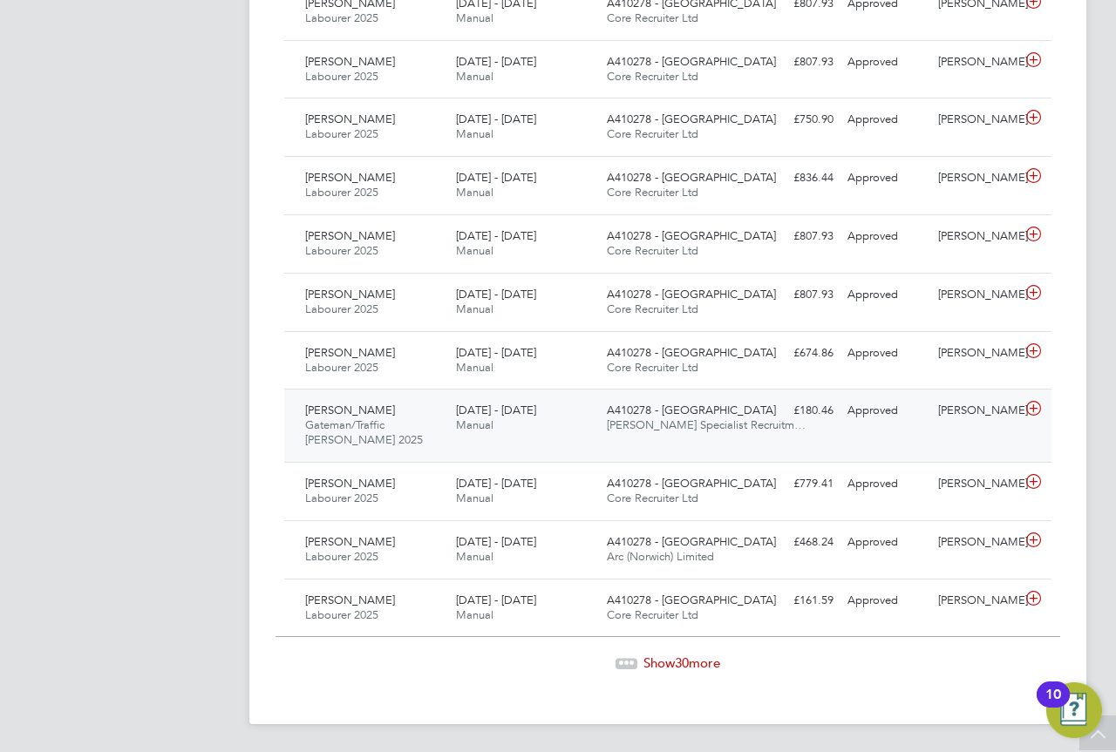
click at [417, 412] on div "Martin Evans Gateman/Traffic Marshall 2025 24 - 30 May 2025" at bounding box center [373, 426] width 151 height 58
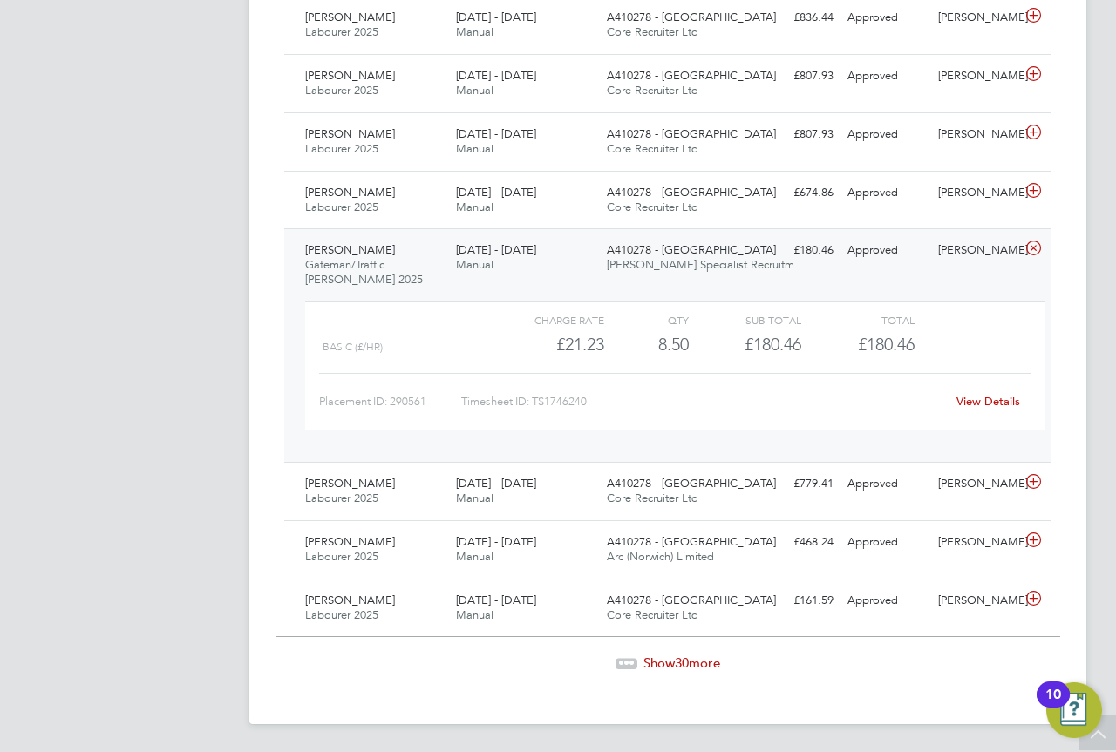
click at [664, 658] on span "Show 30 more" at bounding box center [681, 663] width 77 height 17
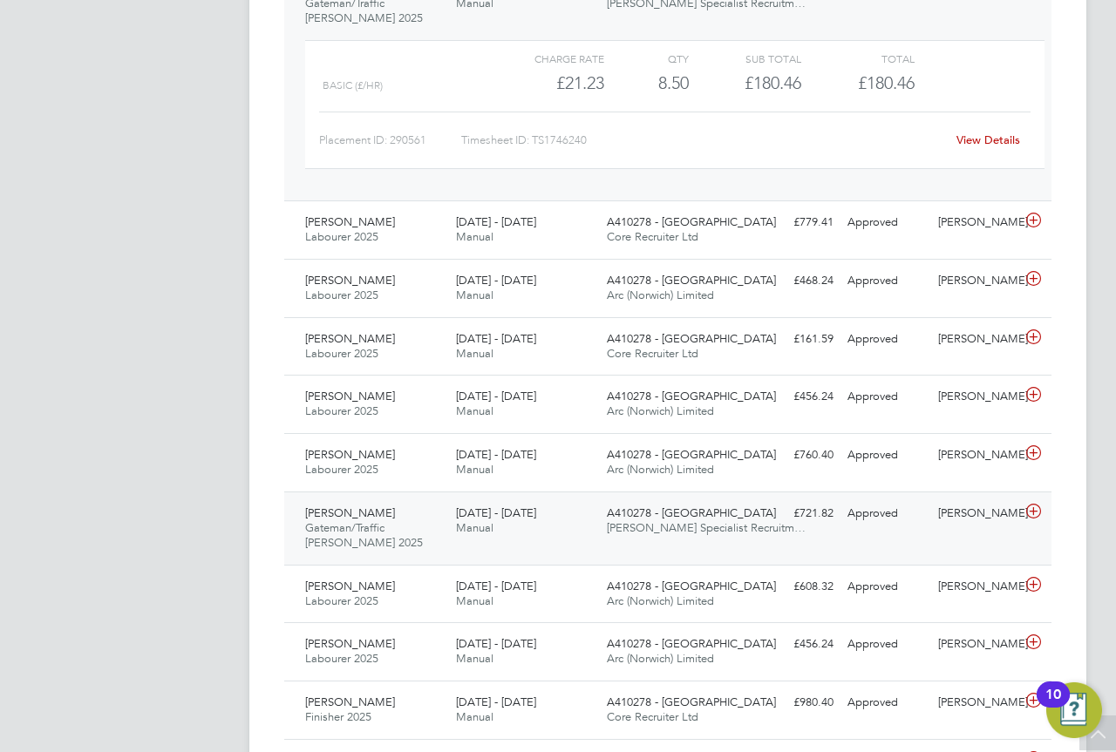
click at [438, 533] on div "Martin Evans Gateman/Traffic Marshall 2025 19 - 25 Apr 2025" at bounding box center [373, 529] width 151 height 58
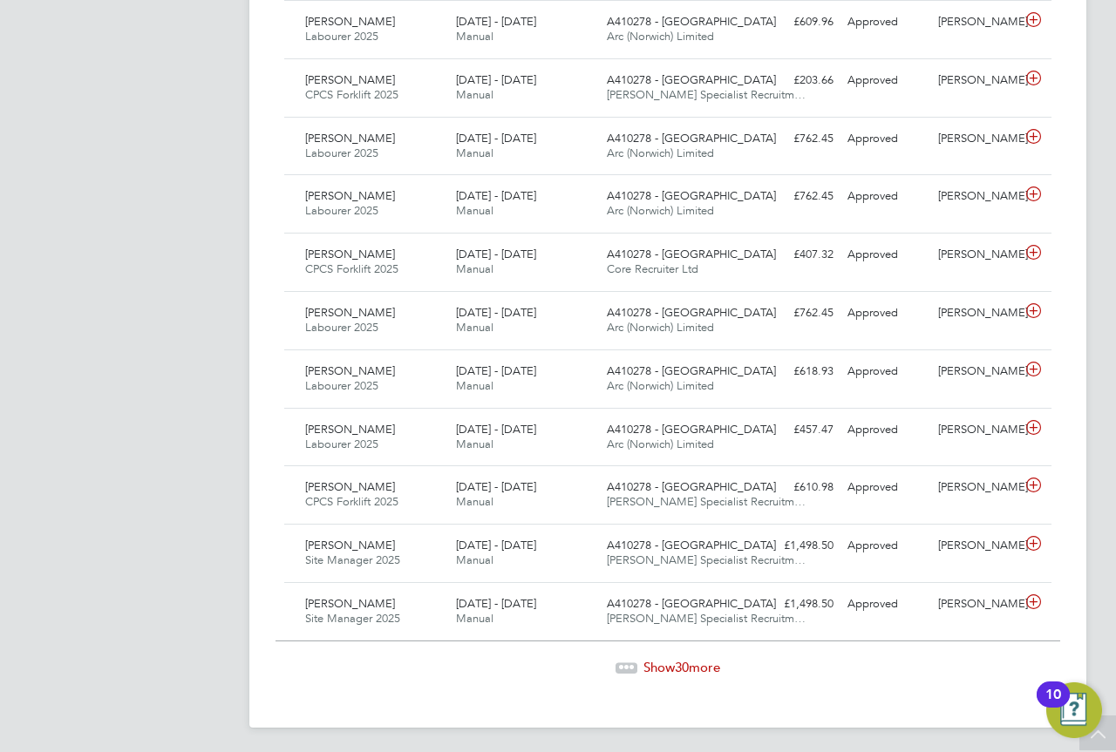
click at [660, 665] on span "Show 30 more" at bounding box center [681, 667] width 77 height 17
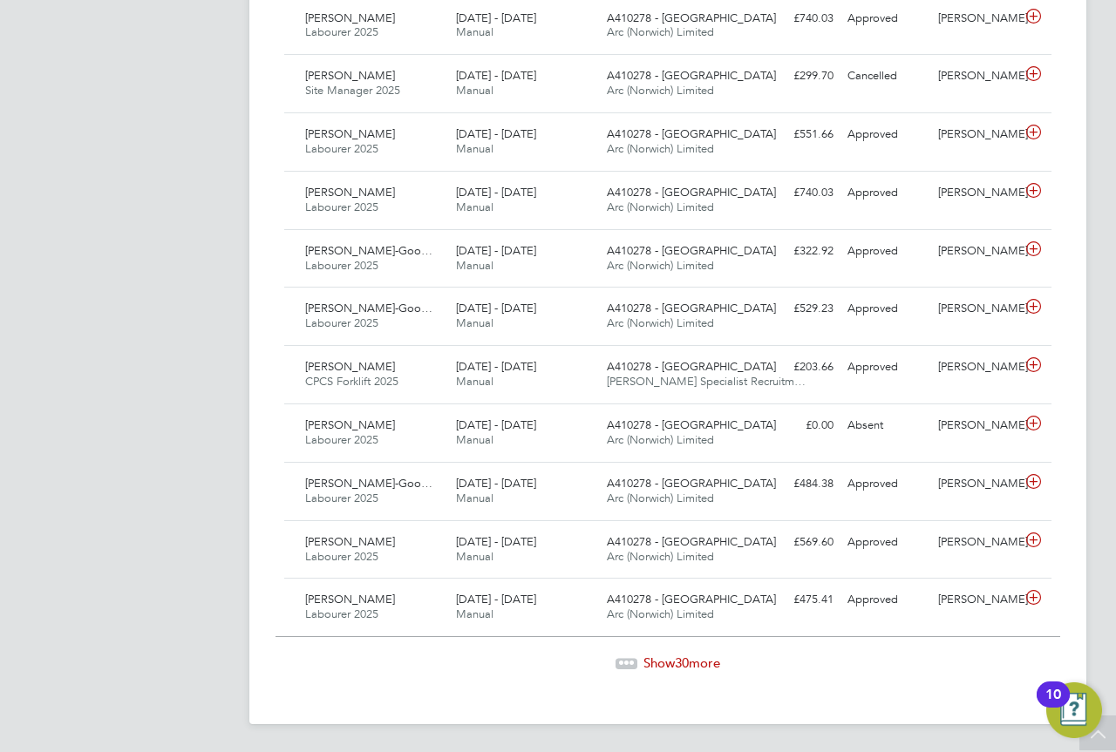
click at [691, 657] on span "Show 30 more" at bounding box center [681, 663] width 77 height 17
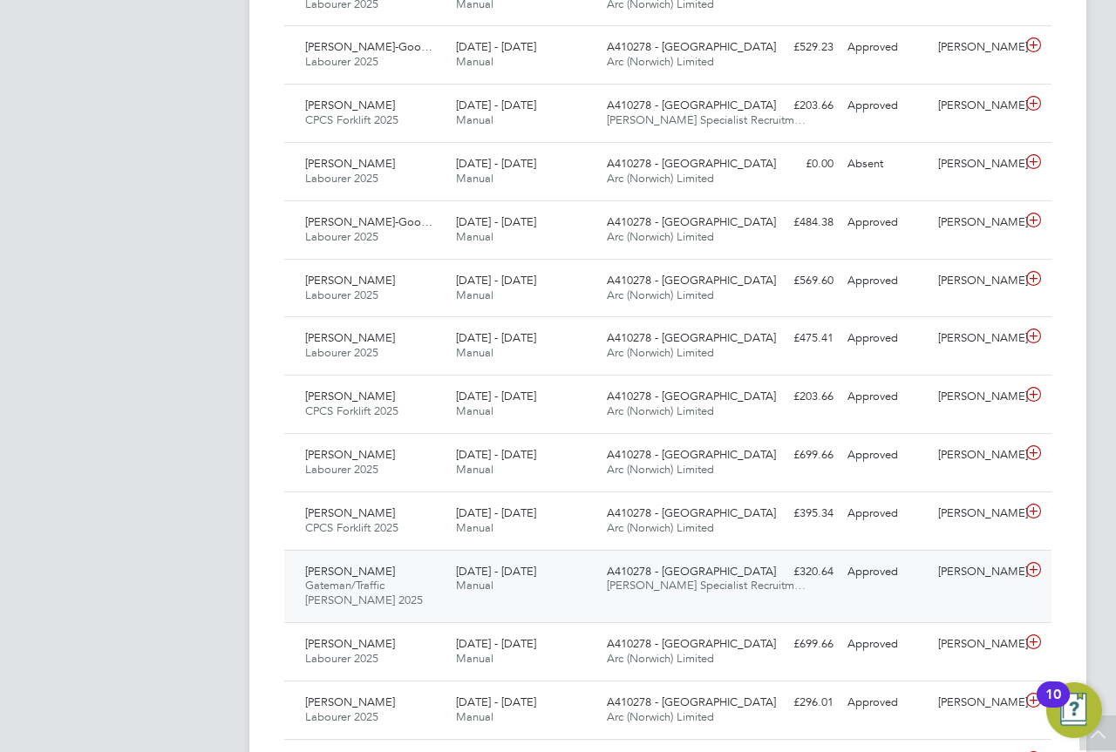
click at [601, 615] on div "Carl Greenwood Gateman/Traffic Marshall 2025 27 Jul - 2 Aug 2024 27 Jul - 2 Aug…" at bounding box center [667, 586] width 767 height 73
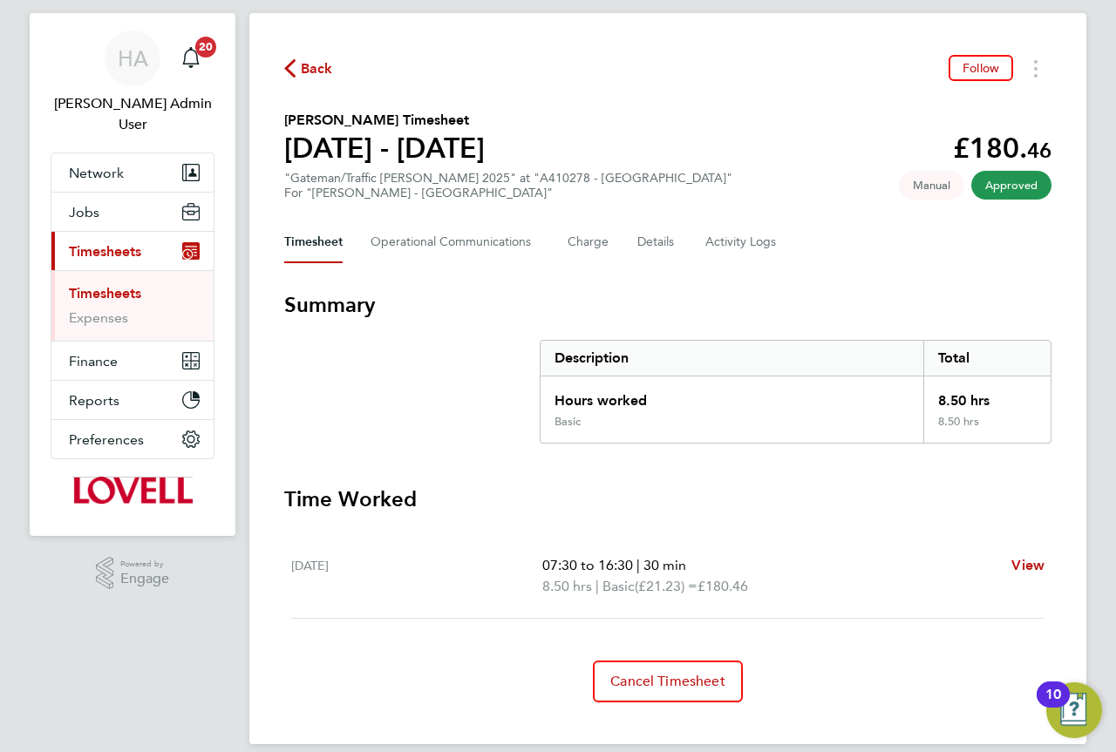
scroll to position [56, 0]
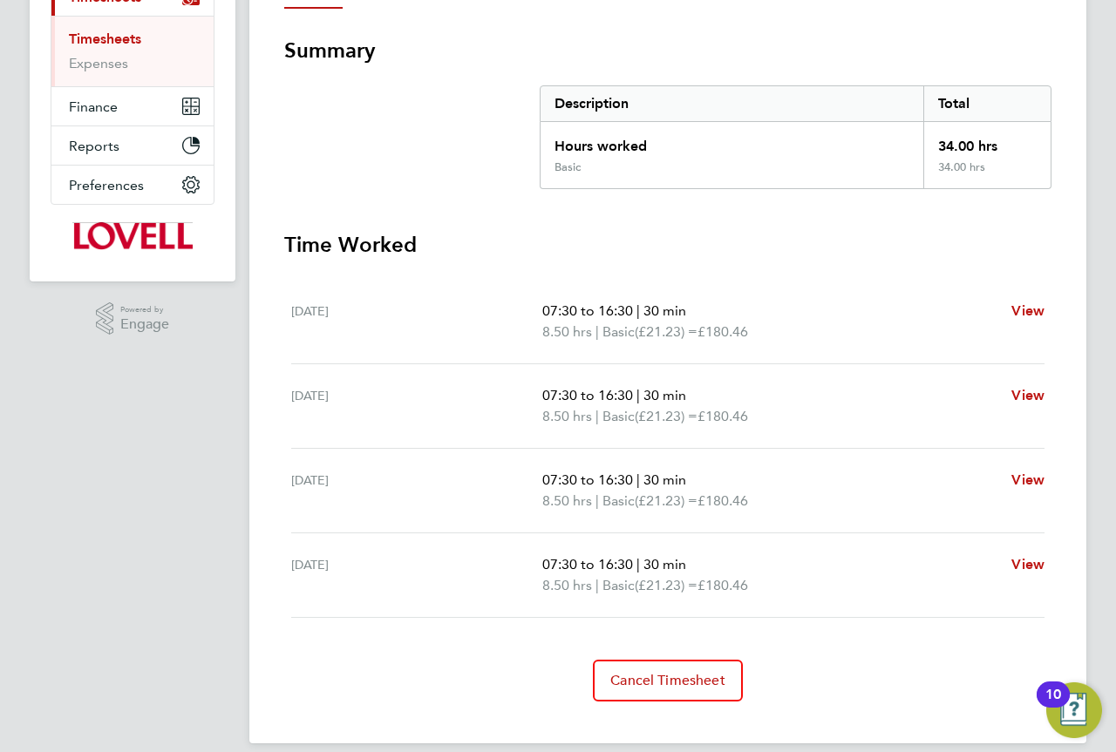
scroll to position [310, 0]
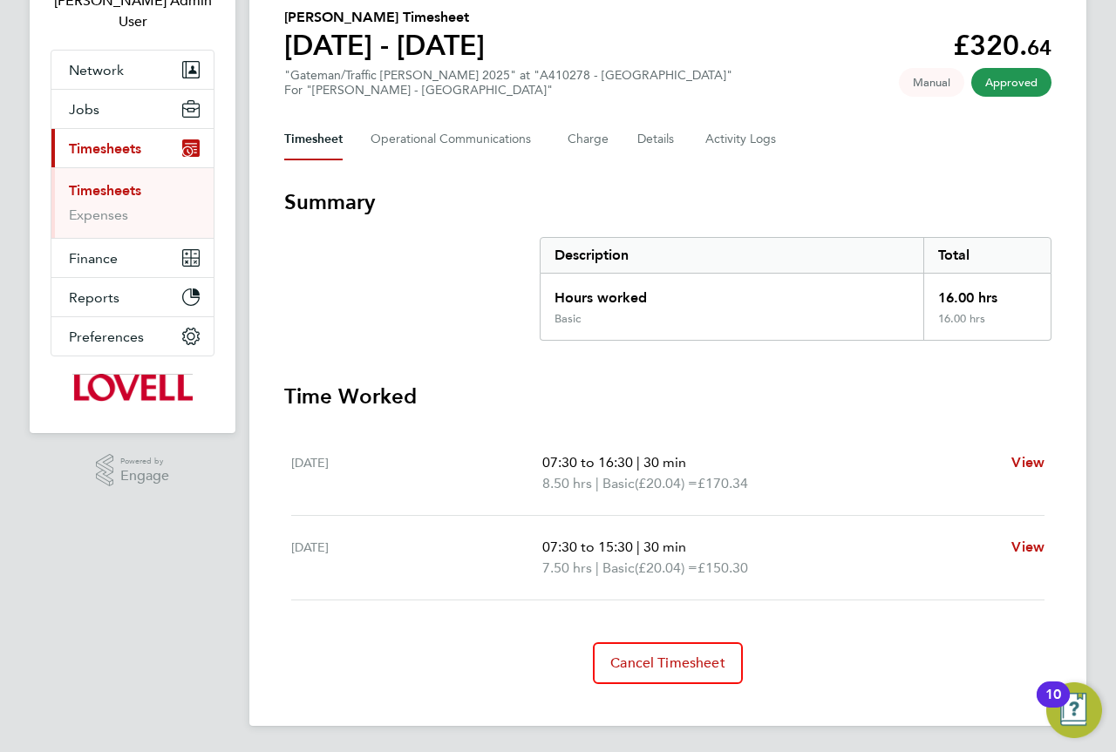
scroll to position [140, 0]
